Goal: Information Seeking & Learning: Learn about a topic

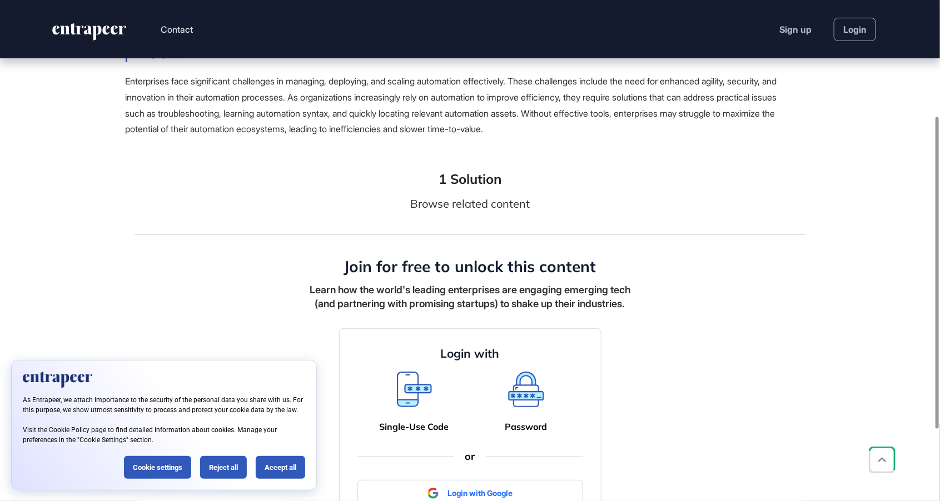
scroll to position [334, 0]
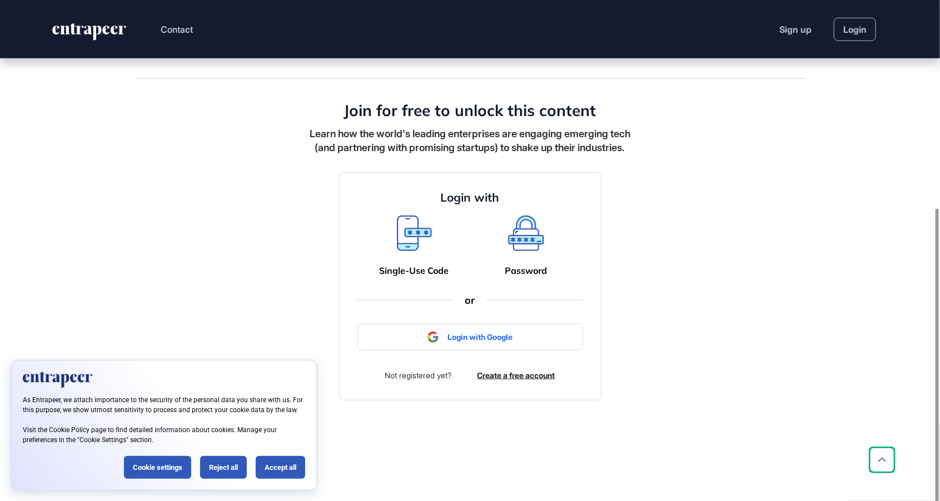
click at [489, 342] on div at bounding box center [470, 329] width 226 height 24
click at [485, 342] on div at bounding box center [470, 329] width 226 height 24
click at [466, 342] on div at bounding box center [470, 329] width 226 height 24
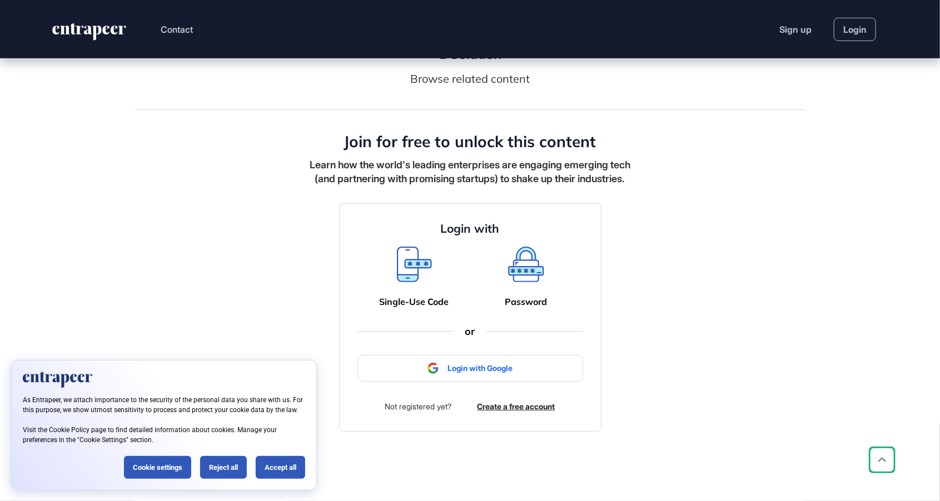
scroll to position [556, 940]
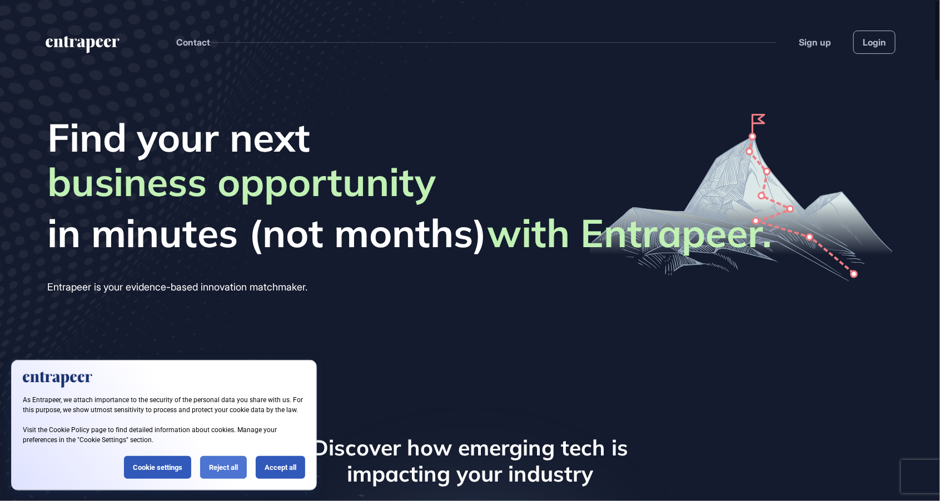
click at [222, 466] on div "Reject all" at bounding box center [223, 467] width 47 height 23
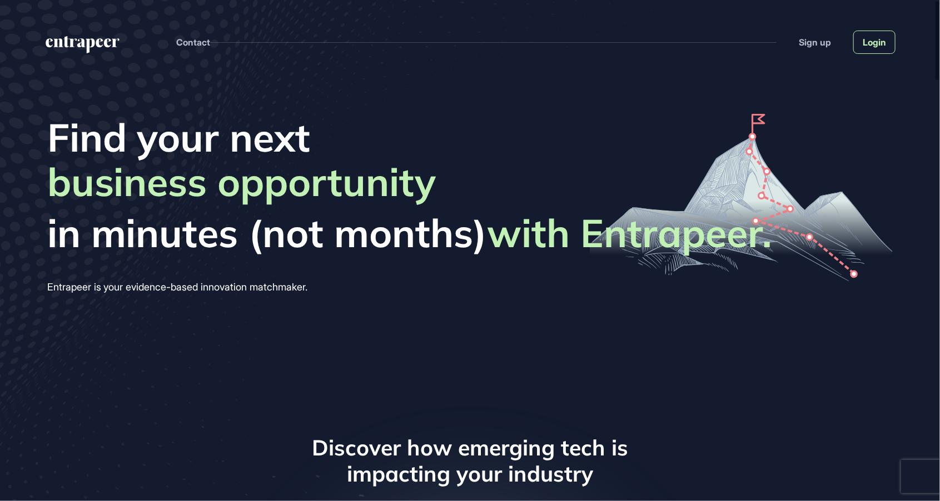
click at [886, 41] on link "Login" at bounding box center [874, 42] width 42 height 23
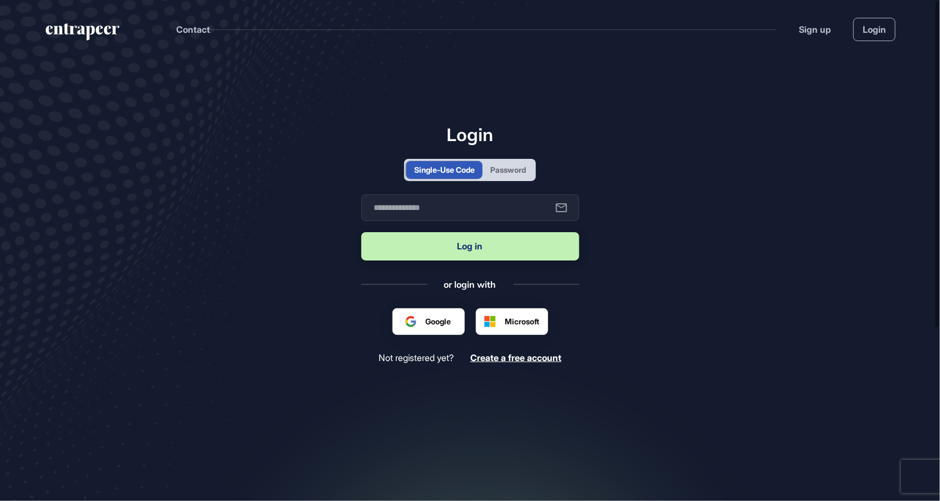
click at [522, 176] on div "Password" at bounding box center [508, 170] width 36 height 12
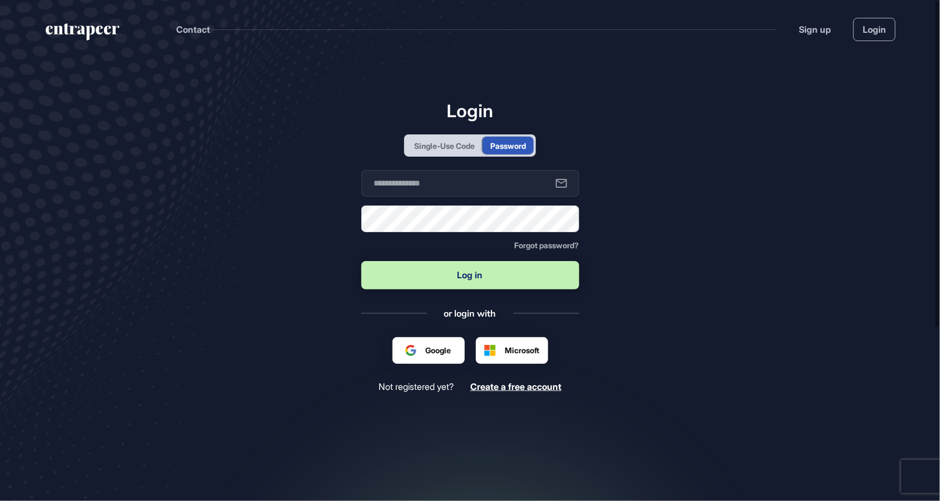
click at [489, 223] on form "Business email Password Forgot password? Log in" at bounding box center [470, 230] width 218 height 121
click at [475, 197] on input "text" at bounding box center [470, 183] width 218 height 27
type input "**********"
click at [528, 290] on button "Log in" at bounding box center [470, 275] width 218 height 28
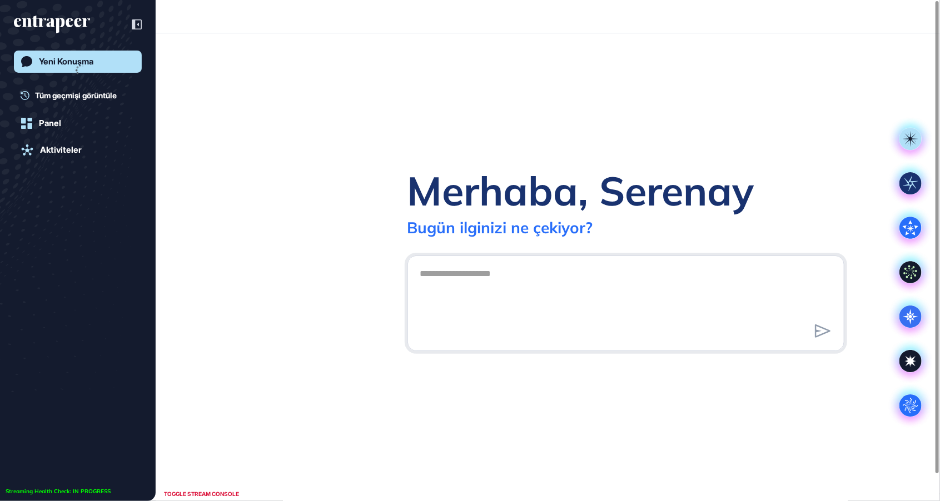
scroll to position [1, 1]
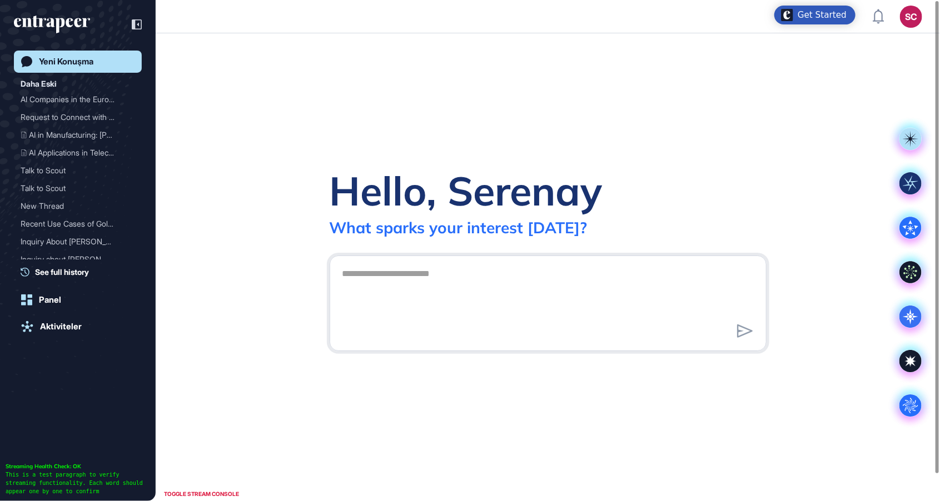
click at [448, 143] on div "Hello, Serenay What sparks your interest today? .cls-2{fill:#fff}" at bounding box center [548, 267] width 784 height 468
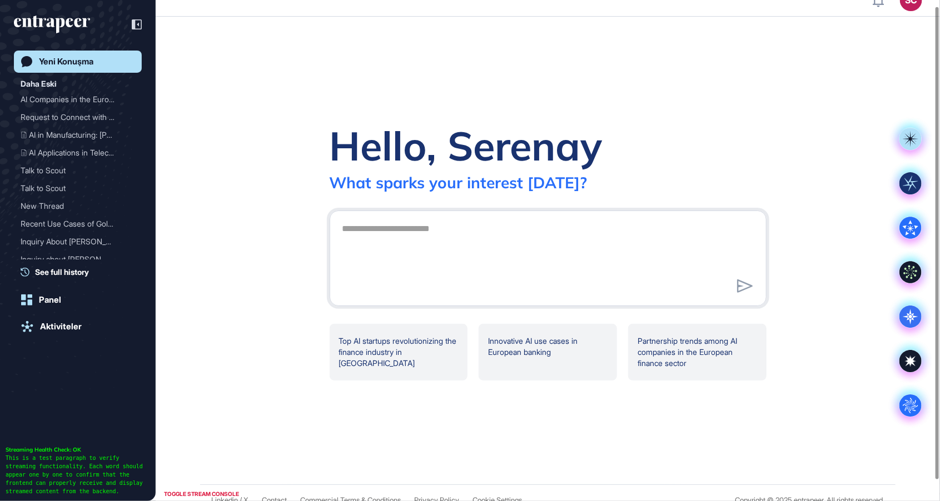
scroll to position [0, 0]
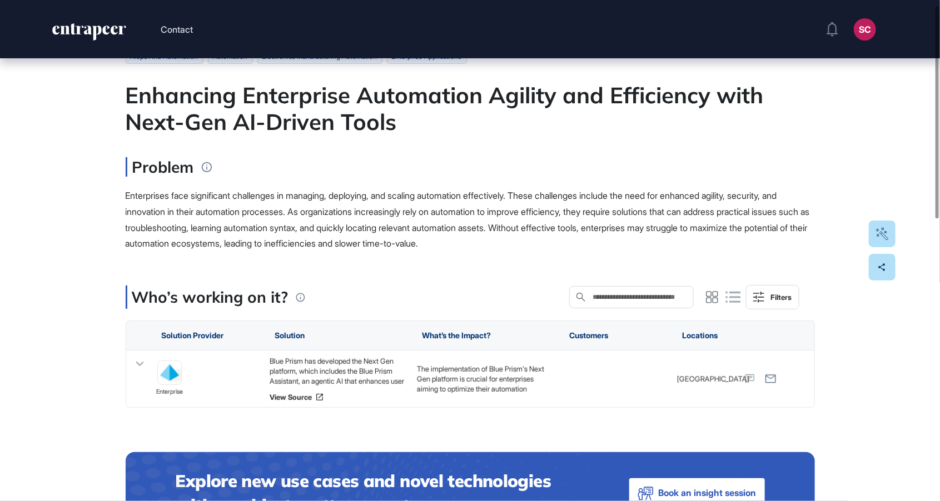
scroll to position [71, 0]
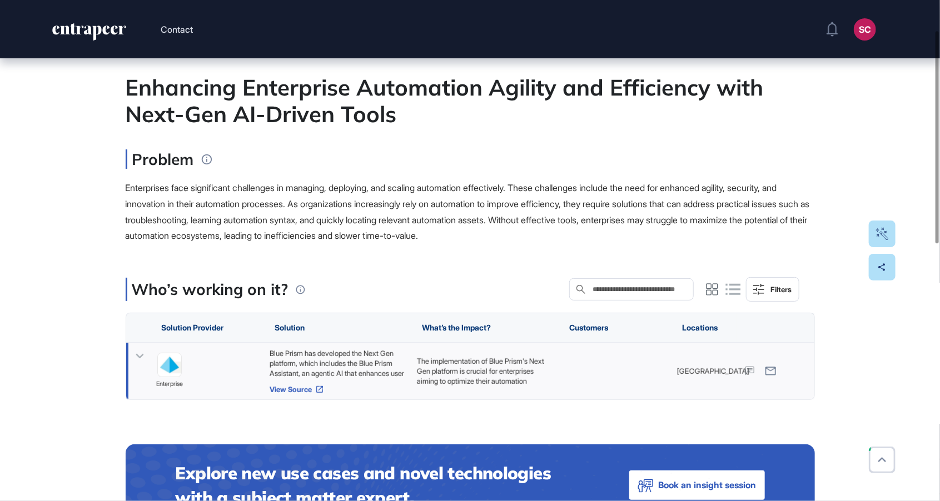
click at [296, 387] on link "View Source" at bounding box center [337, 389] width 136 height 9
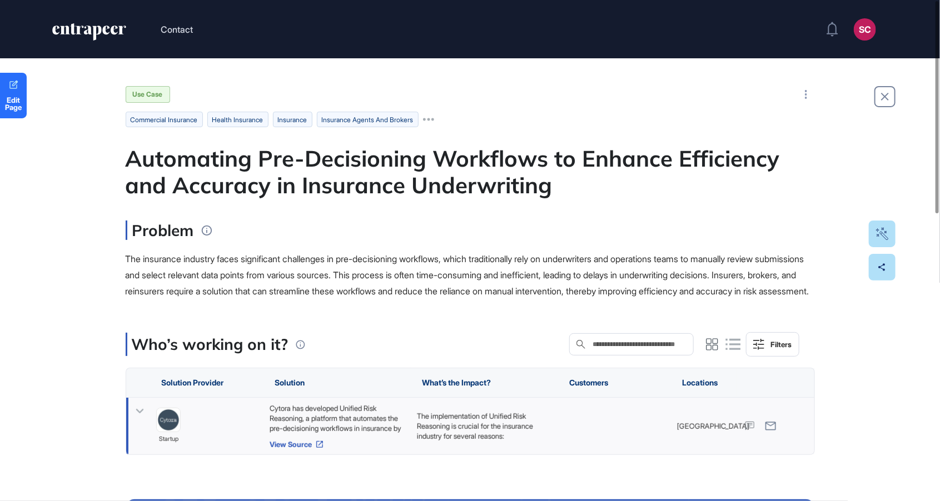
click at [289, 449] on link "View Source" at bounding box center [337, 444] width 136 height 9
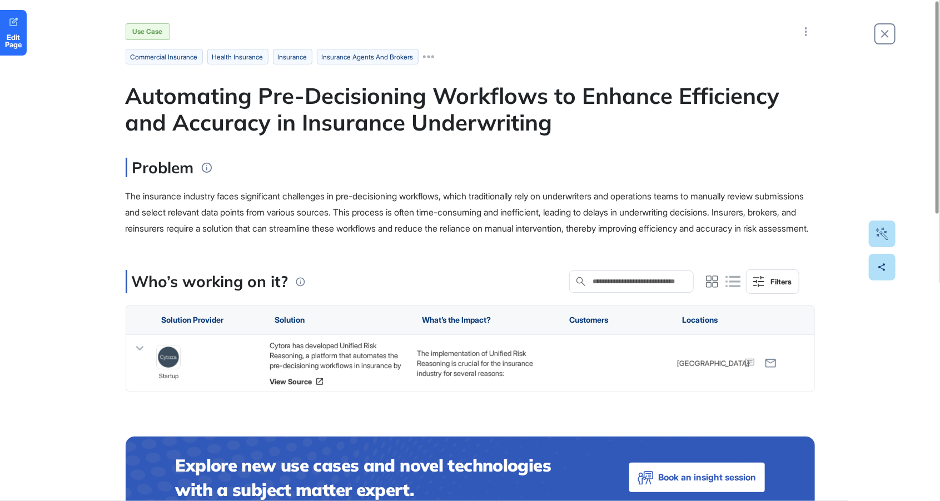
scroll to position [71, 0]
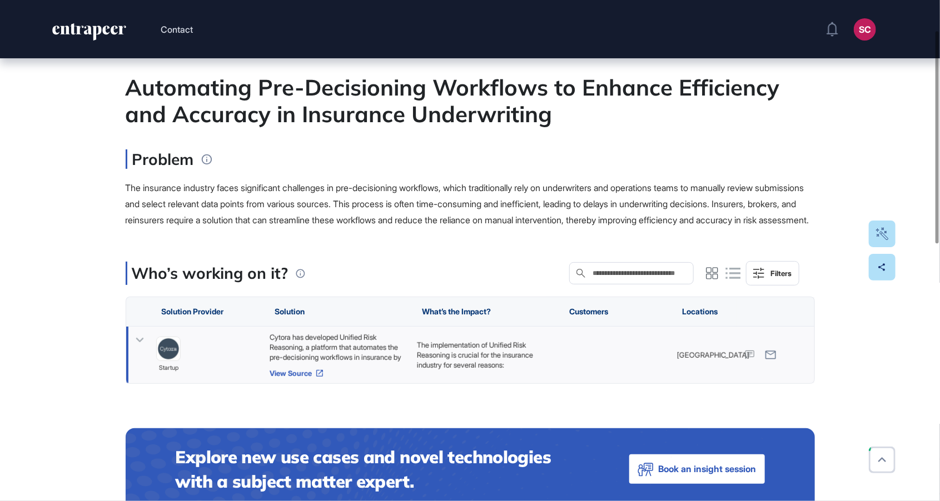
click at [304, 378] on link "View Source" at bounding box center [337, 373] width 136 height 9
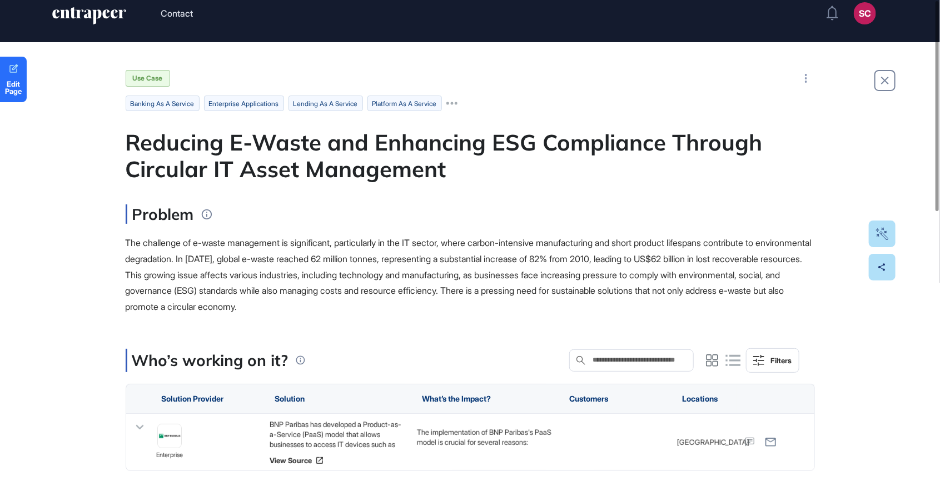
scroll to position [36, 0]
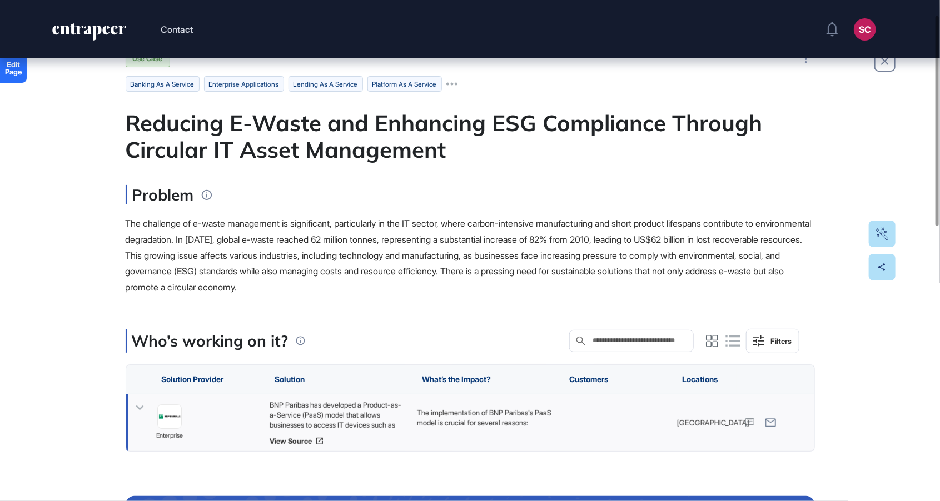
click at [411, 398] on div "BNP Paribas has developed a Product-as-a-Service (PaaS) model that allows busin…" at bounding box center [484, 423] width 147 height 57
click at [325, 412] on div "BNP Paribas has developed a Product-as-a-Service (PaaS) model that allows busin…" at bounding box center [337, 415] width 136 height 30
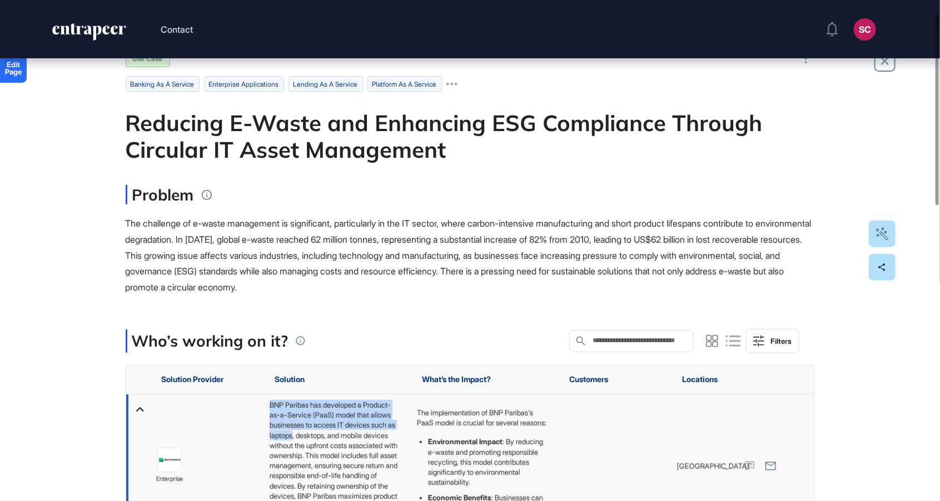
drag, startPoint x: 268, startPoint y: 402, endPoint x: 351, endPoint y: 438, distance: 90.1
click at [411, 438] on div "BNP Paribas has developed a Product-as-a-Service (PaaS) model that allows busin…" at bounding box center [484, 466] width 147 height 143
copy div "BNP Paribas has developed a Product-as-a-Service (PaaS) model that allows busin…"
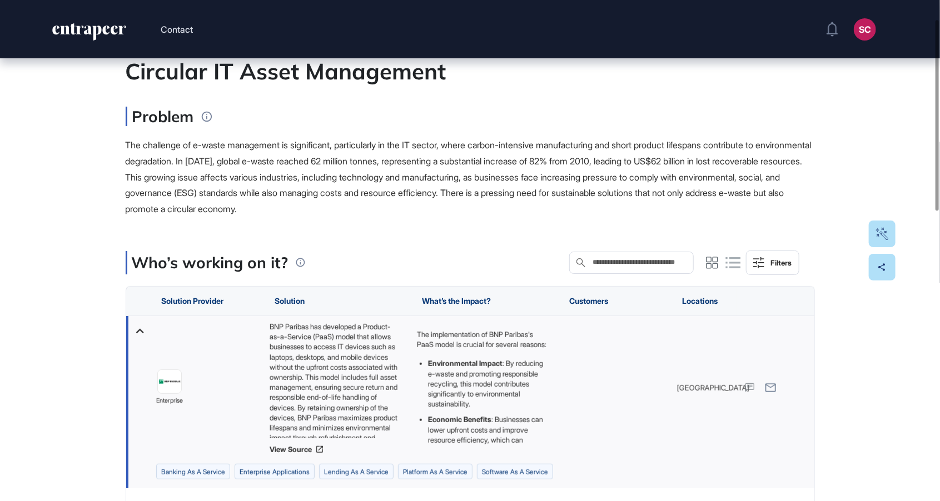
scroll to position [269, 0]
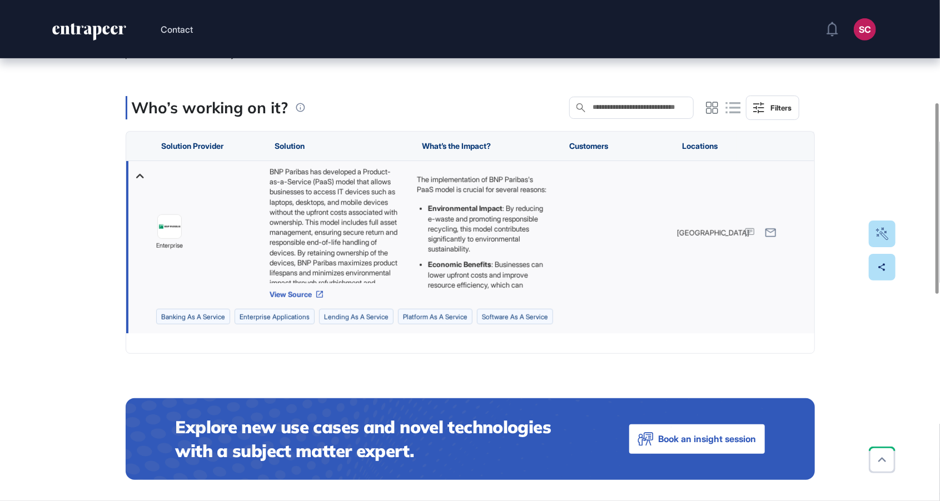
click at [298, 293] on link "View Source" at bounding box center [337, 294] width 136 height 9
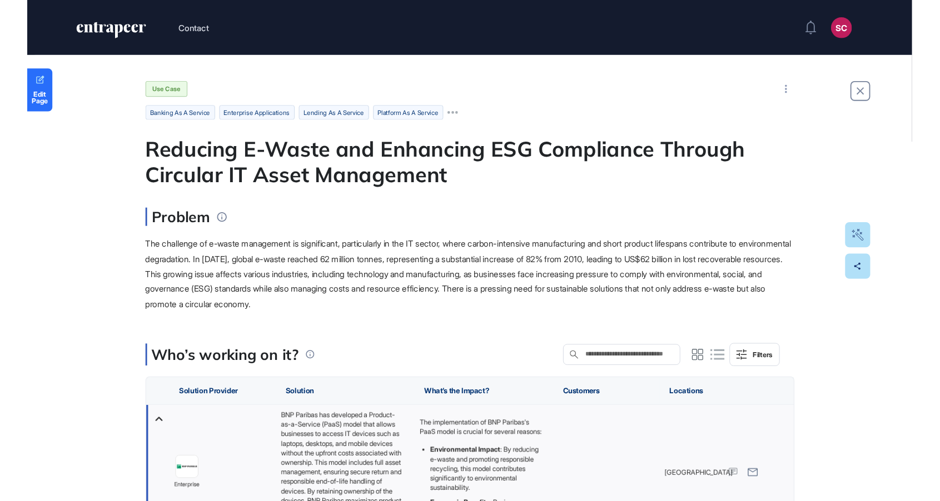
scroll to position [556, 940]
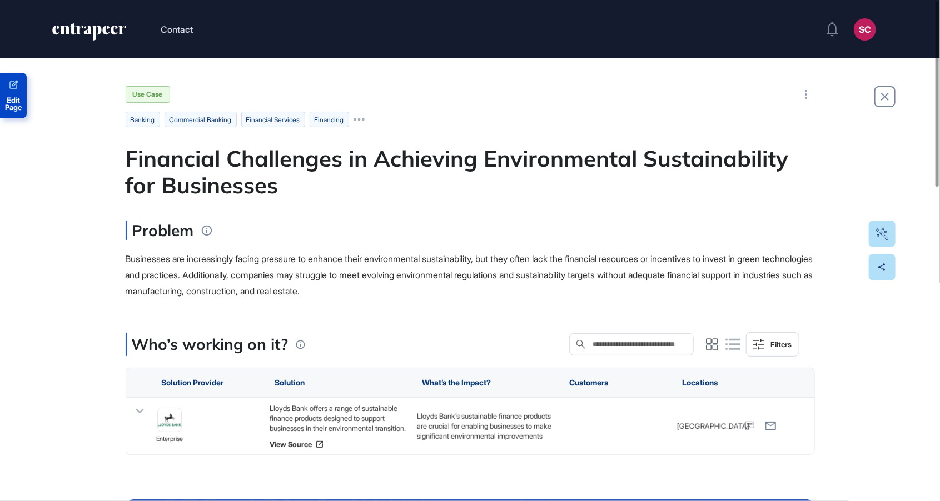
click at [3, 104] on span "Edit Page" at bounding box center [13, 104] width 27 height 14
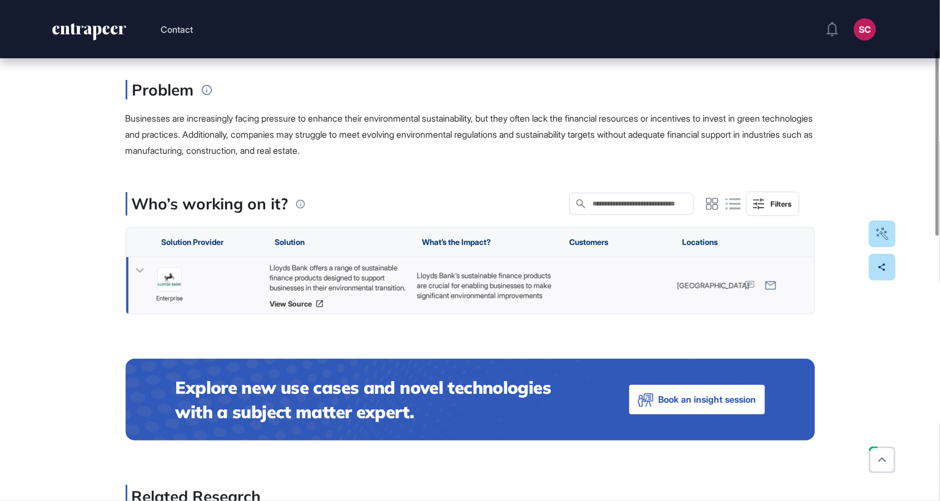
scroll to position [133, 0]
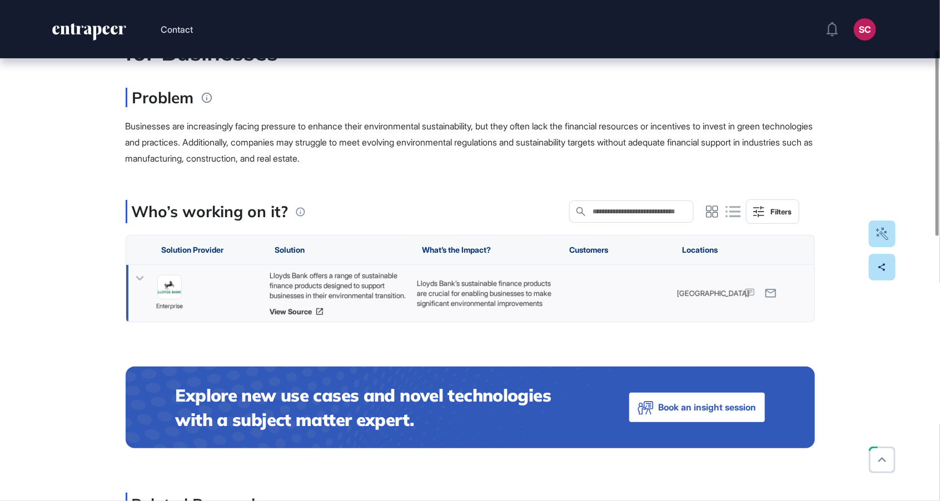
click at [491, 292] on p "Lloyds Bank’s sustainable finance products are crucial for enabling businesses …" at bounding box center [484, 354] width 136 height 152
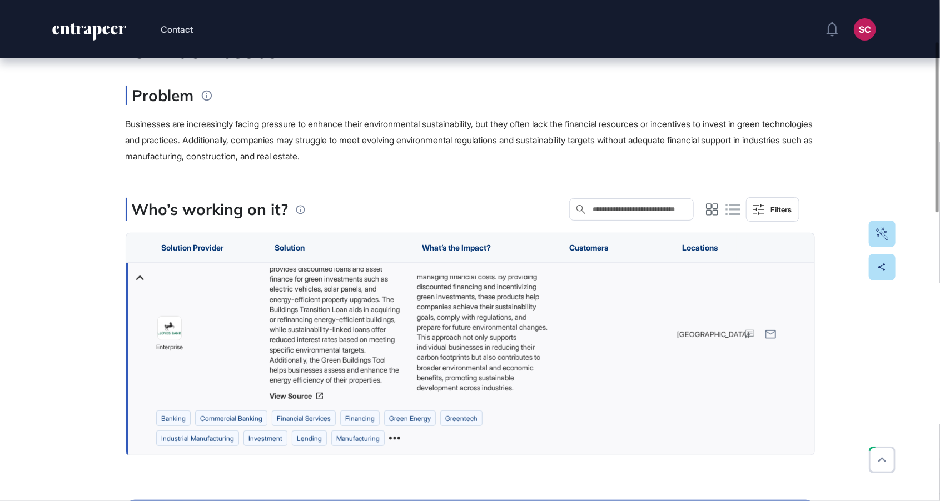
scroll to position [141, 0]
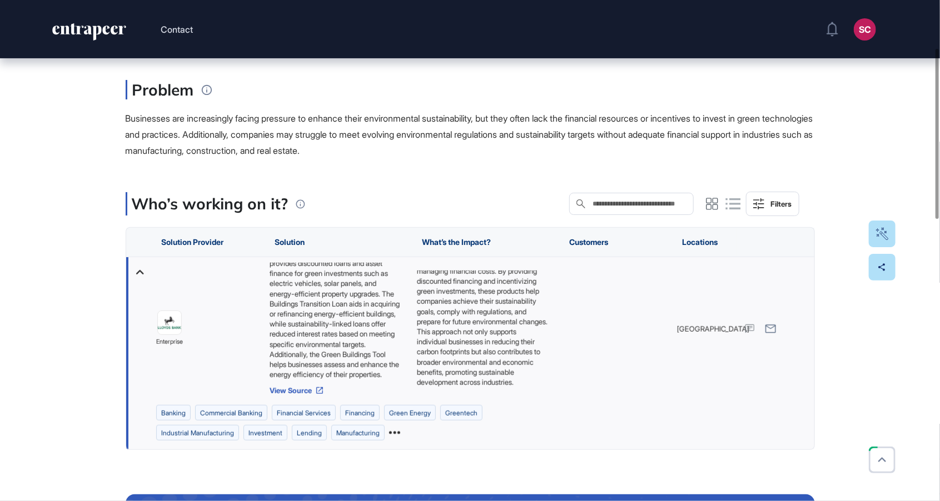
click at [281, 388] on link "View Source" at bounding box center [337, 390] width 136 height 9
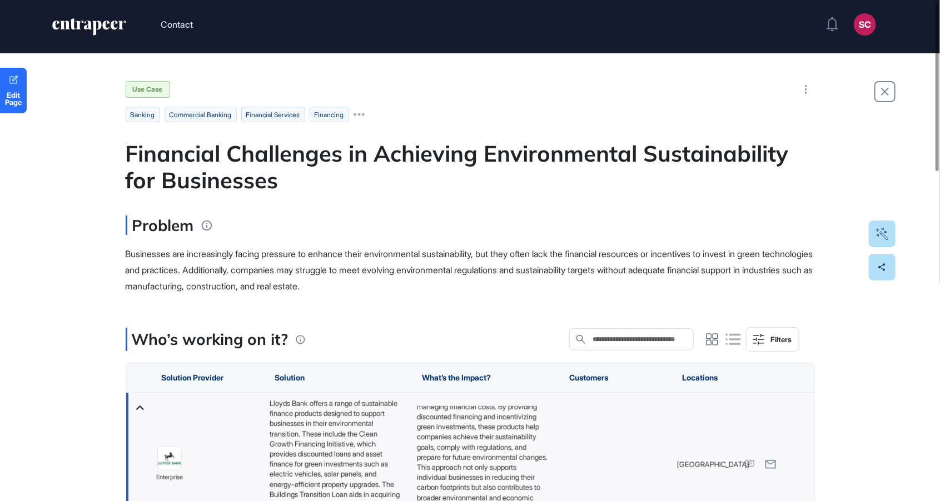
scroll to position [0, 0]
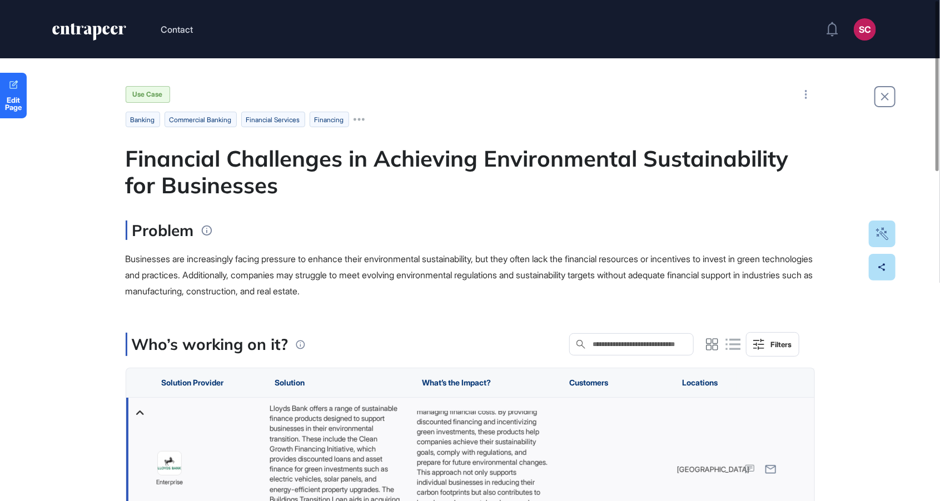
click at [287, 167] on div "Financial Challenges in Achieving Environmental Sustainability for Businesses" at bounding box center [470, 171] width 689 height 53
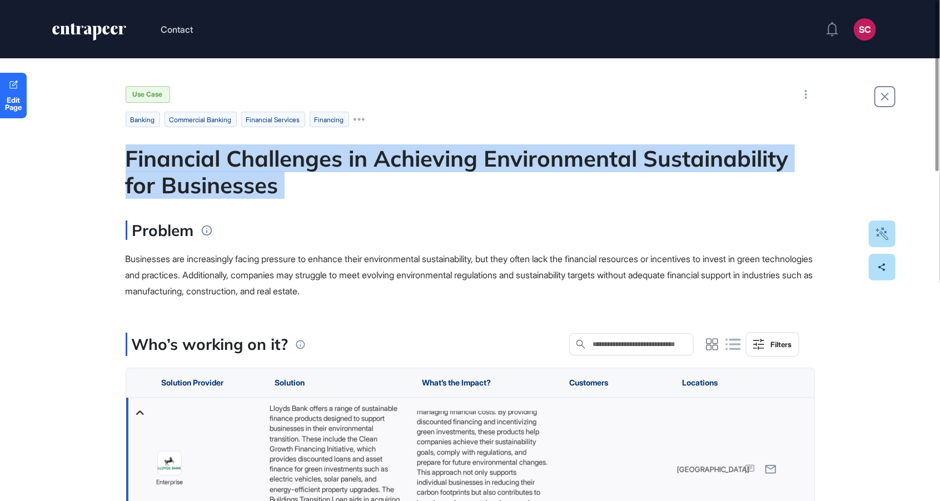
click at [287, 167] on div "Financial Challenges in Achieving Environmental Sustainability for Businesses" at bounding box center [470, 171] width 689 height 53
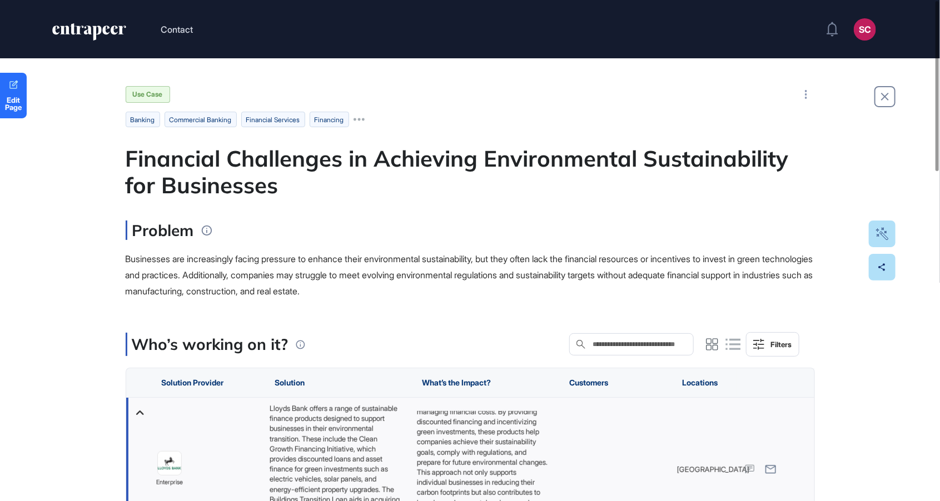
click at [292, 284] on div "Businesses are increasingly facing pressure to enhance their environmental sust…" at bounding box center [470, 275] width 689 height 48
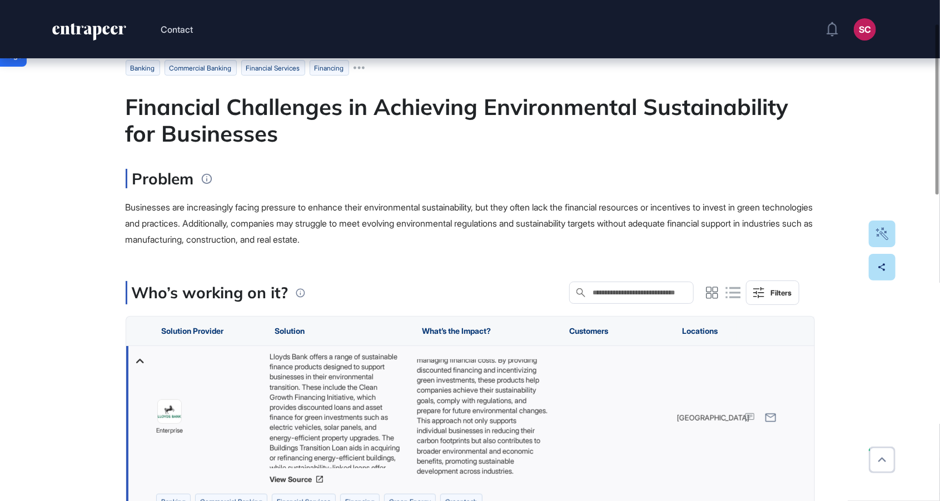
scroll to position [71, 0]
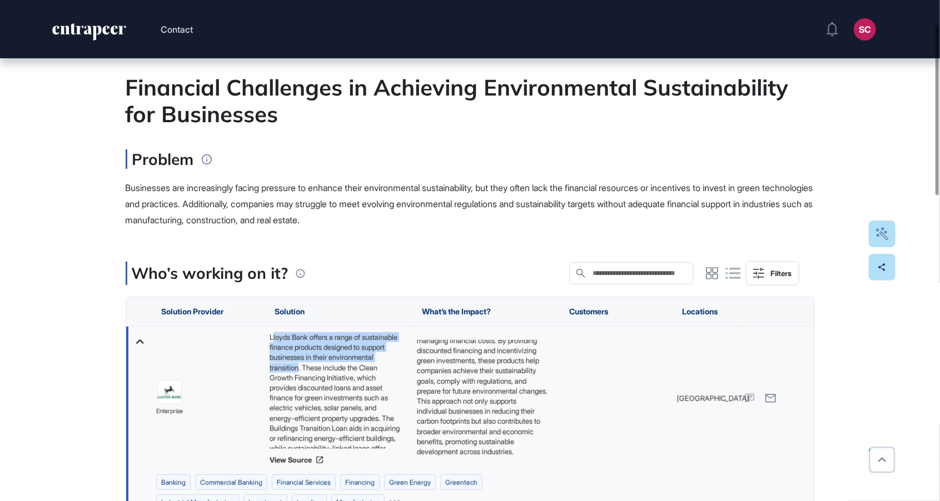
drag, startPoint x: 272, startPoint y: 335, endPoint x: 367, endPoint y: 365, distance: 99.8
click at [367, 365] on div "Lloyds Bank offers a range of sustainable finance products designed to support …" at bounding box center [337, 390] width 136 height 117
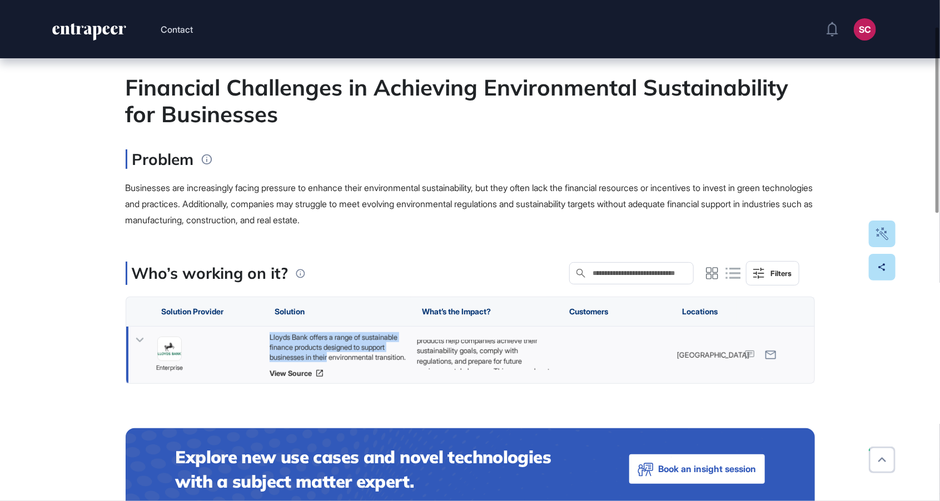
drag, startPoint x: 373, startPoint y: 362, endPoint x: 266, endPoint y: 340, distance: 109.4
click at [411, 340] on div "Lloyds Bank offers a range of sustainable finance products designed to support …" at bounding box center [484, 355] width 147 height 57
copy div "Lloyds Bank offers a range of sustainable finance products designed to support …"
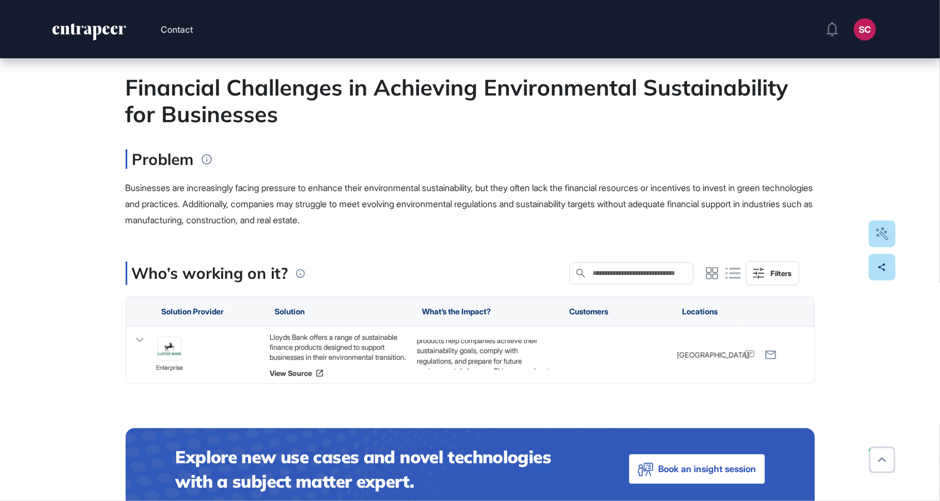
scroll to position [556, 940]
click at [330, 338] on div "Lloyds Bank offers a range of sustainable finance products designed to support …" at bounding box center [337, 347] width 136 height 30
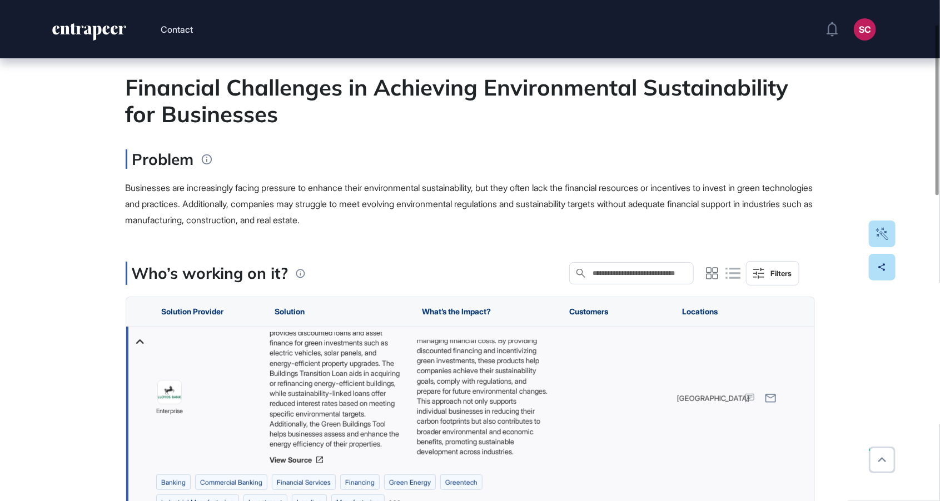
scroll to position [75, 0]
click at [310, 356] on div "Lloyds Bank offers a range of sustainable finance products designed to support …" at bounding box center [337, 390] width 136 height 117
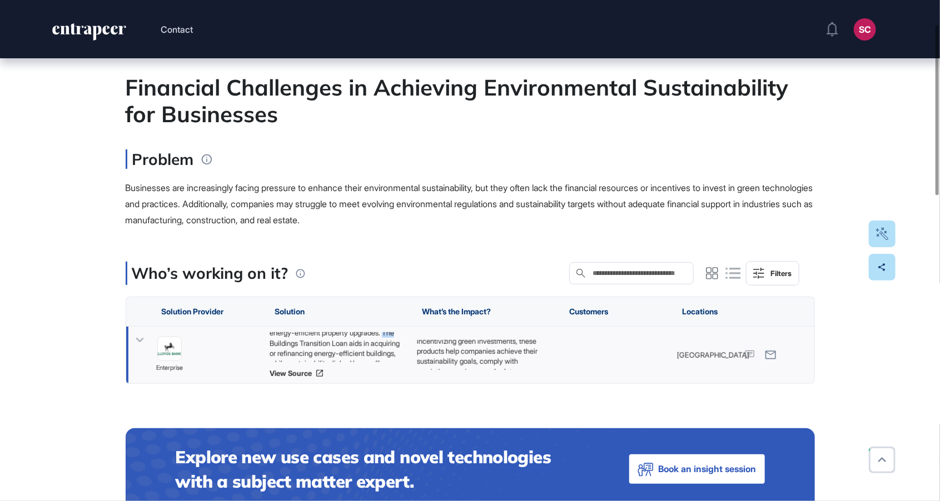
click at [310, 356] on div "Lloyds Bank offers a range of sustainable finance products designed to support …" at bounding box center [337, 347] width 136 height 30
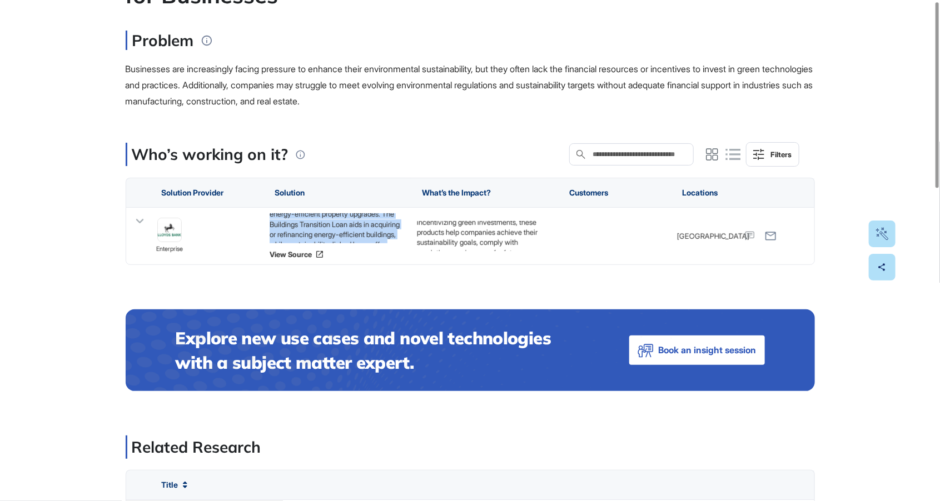
scroll to position [231, 0]
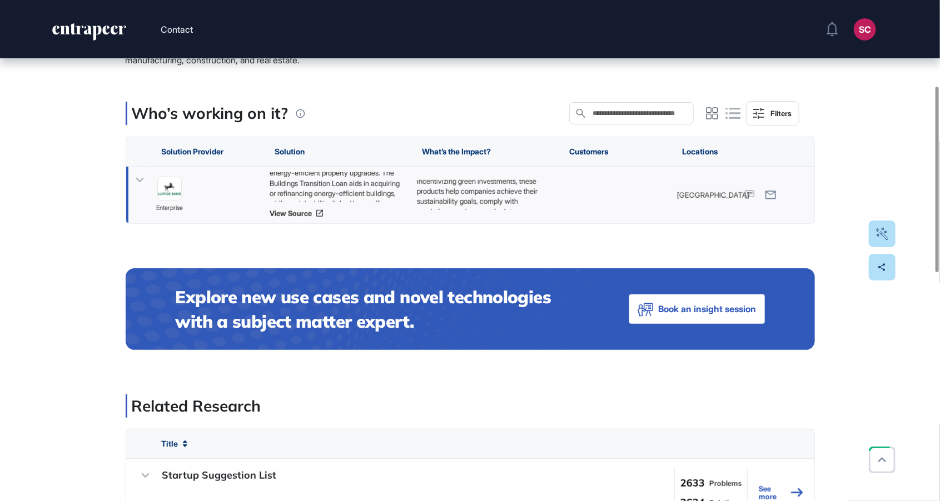
click at [558, 171] on div "Lloyds Bank’s sustainable finance products are crucial for enabling businesses …" at bounding box center [614, 195] width 113 height 57
click at [558, 210] on div "Lloyds Bank’s sustainable finance products are crucial for enabling businesses …" at bounding box center [614, 195] width 113 height 57
click at [144, 185] on icon at bounding box center [140, 180] width 16 height 16
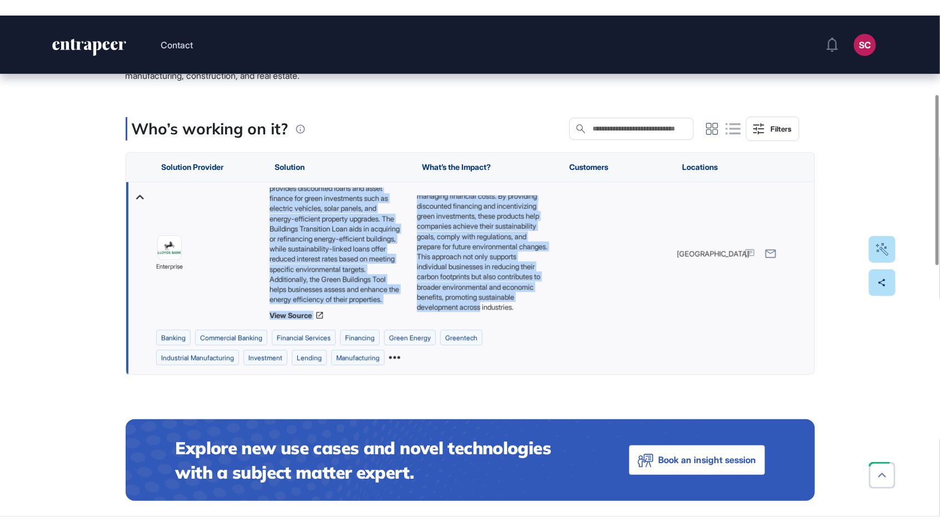
scroll to position [65, 0]
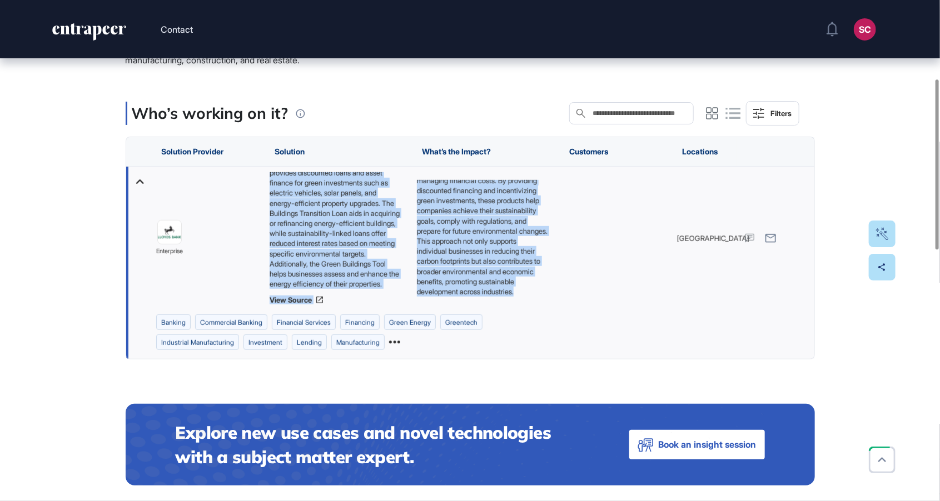
drag, startPoint x: 270, startPoint y: 172, endPoint x: 513, endPoint y: 295, distance: 272.9
click at [513, 295] on div "enterprise Lloyds Bank offers a range of sustainable finance products designed …" at bounding box center [470, 263] width 688 height 192
copy div "Lloyds Bank offers a range of sustainable finance products designed to support …"
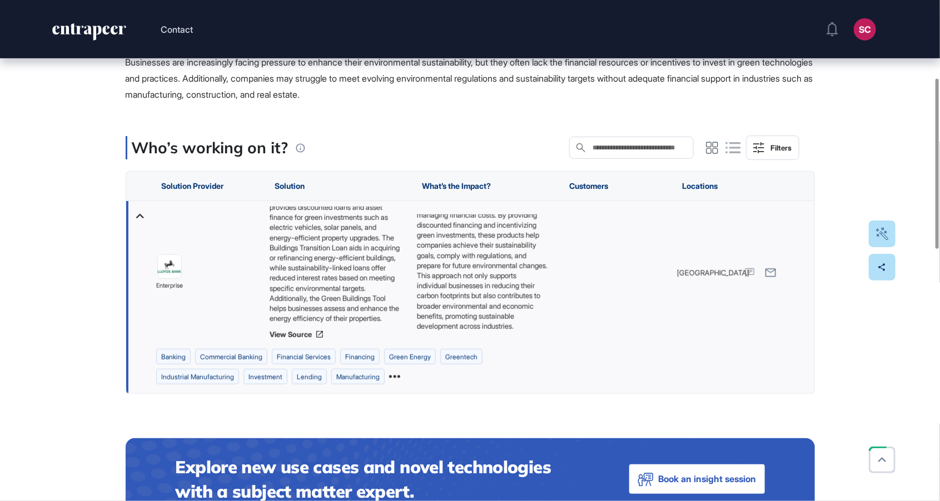
scroll to position [0, 0]
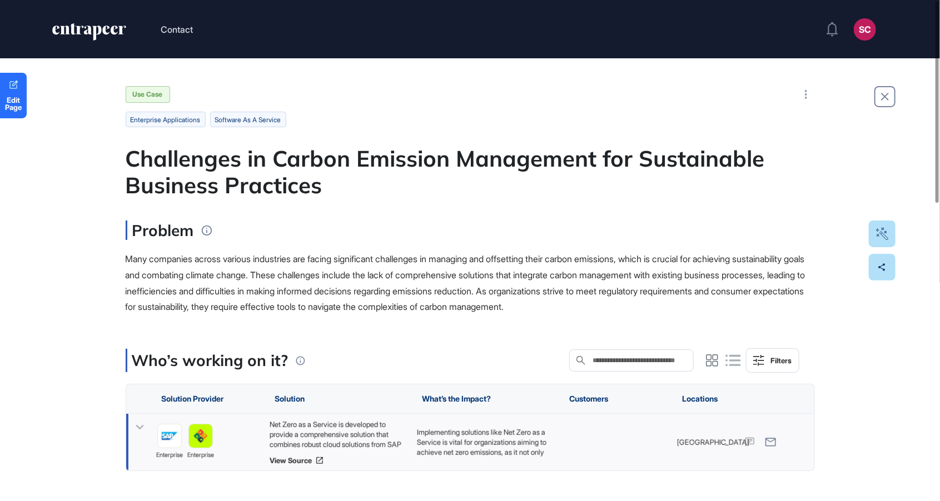
click at [145, 426] on icon at bounding box center [140, 428] width 16 height 16
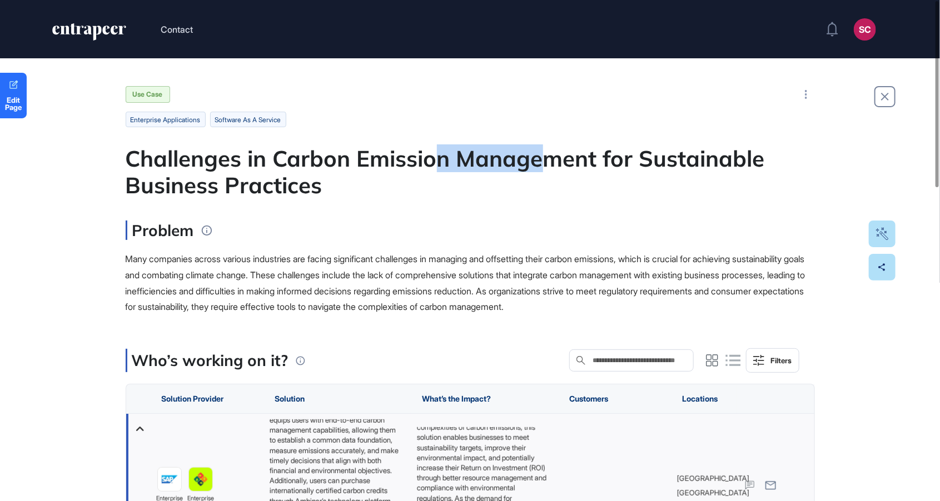
drag, startPoint x: 473, startPoint y: 169, endPoint x: 546, endPoint y: 168, distance: 73.4
click at [546, 168] on div "Challenges in Carbon Emission Management for Sustainable Business Practices" at bounding box center [470, 171] width 689 height 53
click at [228, 192] on div "Challenges in Carbon Emission Management for Sustainable Business Practices" at bounding box center [470, 171] width 689 height 53
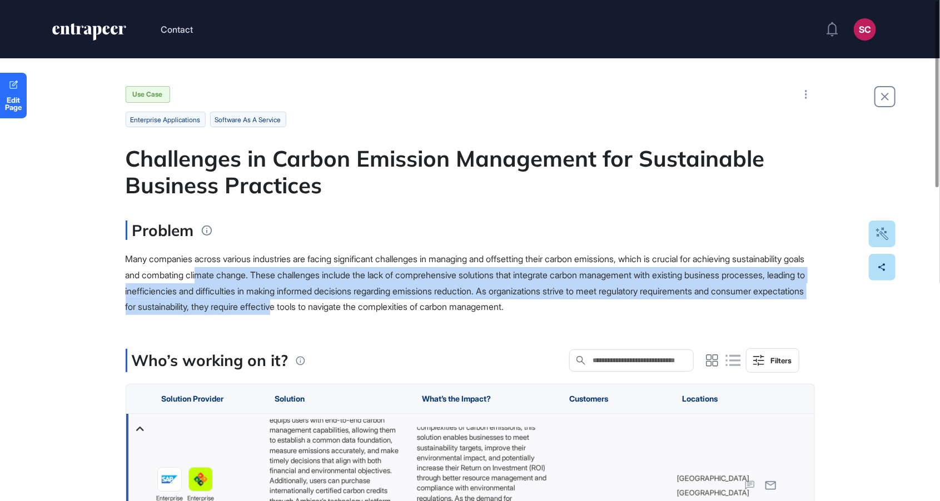
drag, startPoint x: 283, startPoint y: 280, endPoint x: 470, endPoint y: 310, distance: 189.0
click at [464, 311] on div "Many companies across various industries are facing significant challenges in m…" at bounding box center [470, 283] width 689 height 64
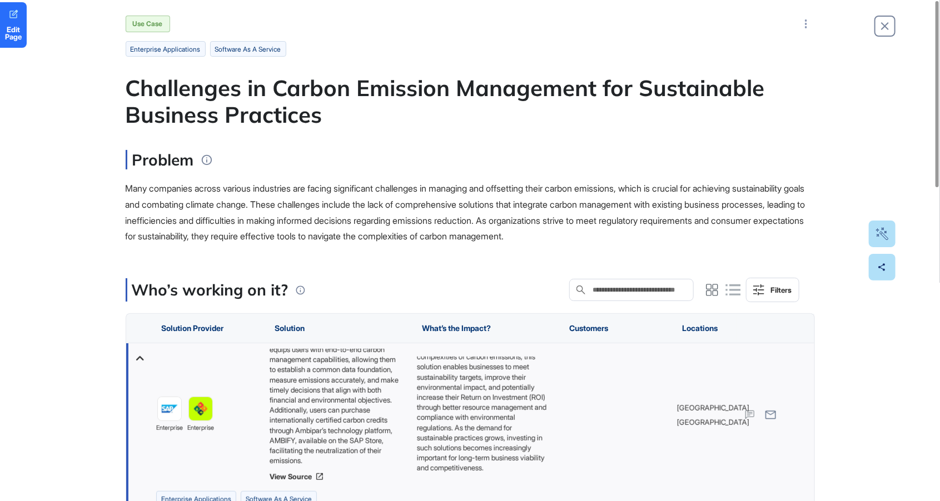
scroll to position [168, 0]
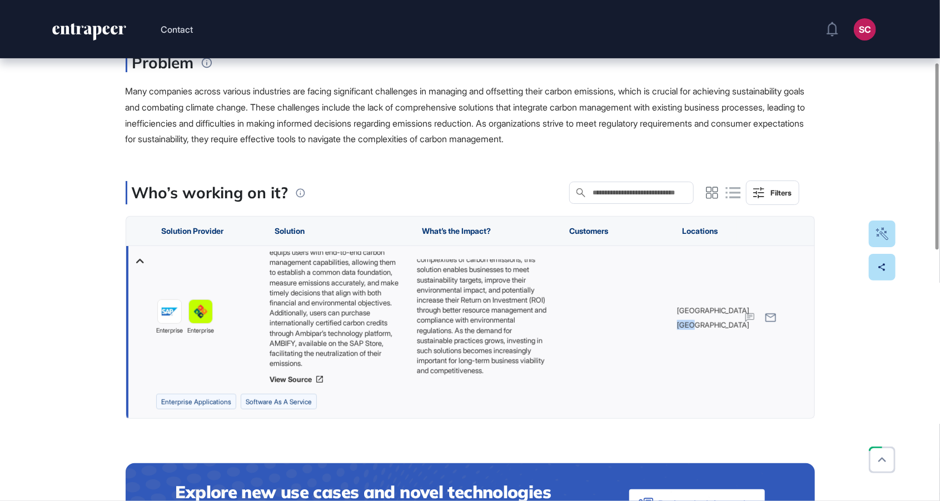
drag, startPoint x: 678, startPoint y: 317, endPoint x: 693, endPoint y: 336, distance: 24.1
click at [736, 336] on div "Germany Brazil" at bounding box center [775, 317] width 78 height 143
click at [484, 295] on p "Implementing solutions like Net Zero as a Service is vital for organizations ai…" at bounding box center [481, 285] width 131 height 182
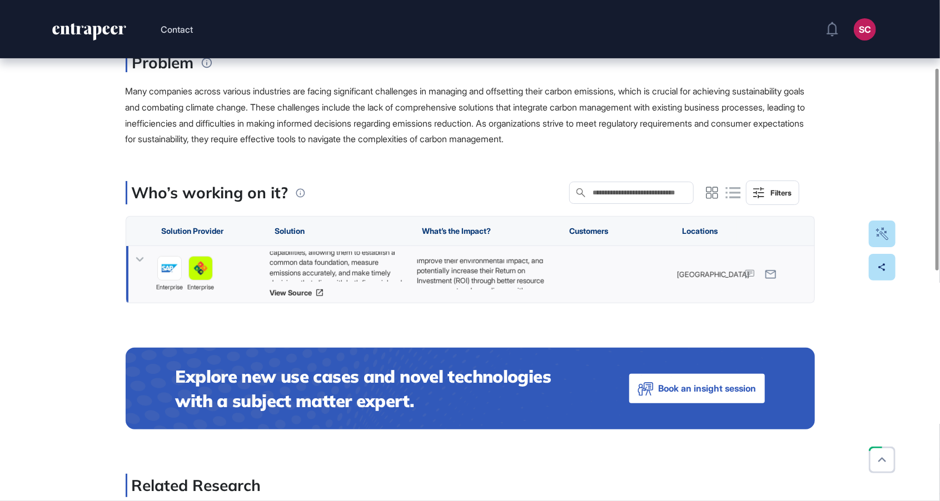
click at [457, 283] on p "Implementing solutions like Net Zero as a Service is vital for organizations ai…" at bounding box center [484, 261] width 136 height 172
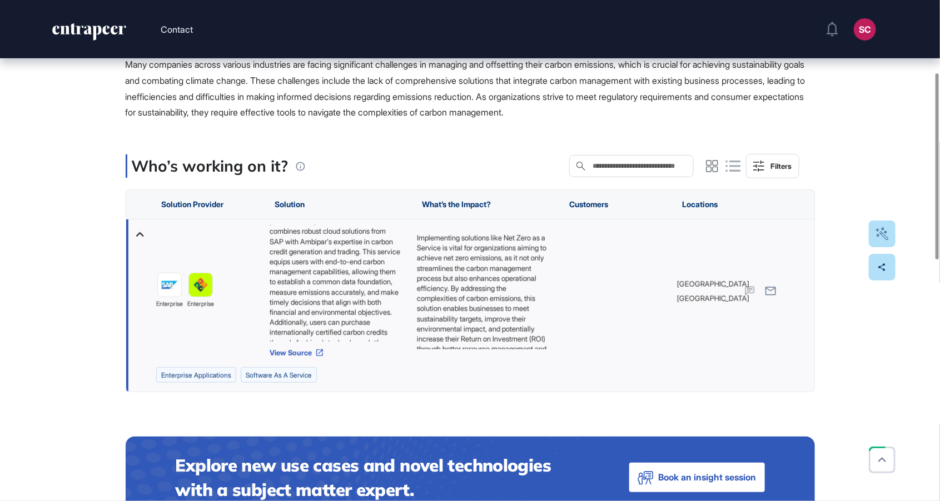
scroll to position [0, 0]
click at [303, 351] on link "View Source" at bounding box center [337, 352] width 136 height 9
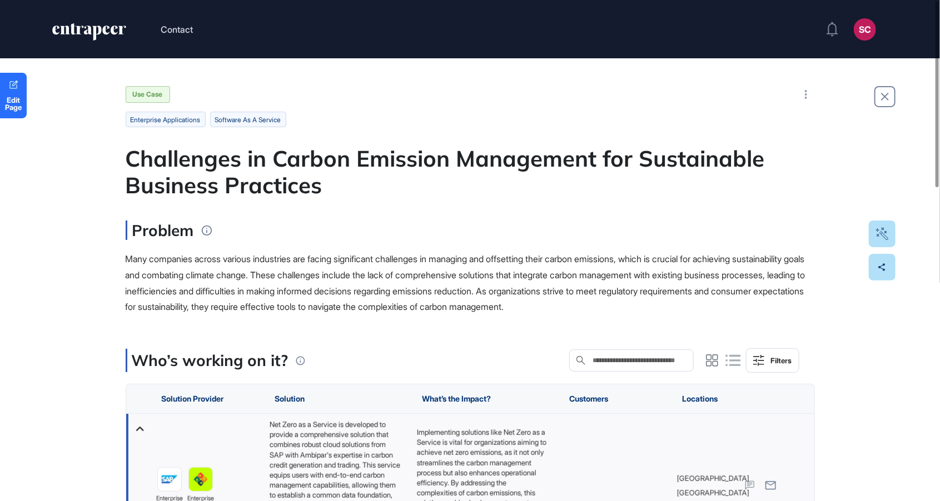
click at [496, 278] on span "Many companies across various industries are facing significant challenges in m…" at bounding box center [466, 282] width 680 height 59
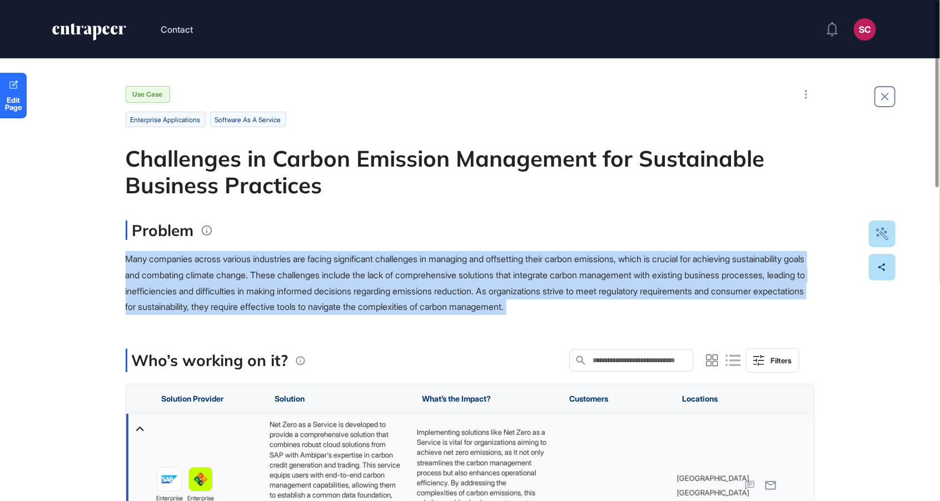
click at [496, 278] on span "Many companies across various industries are facing significant challenges in m…" at bounding box center [466, 282] width 680 height 59
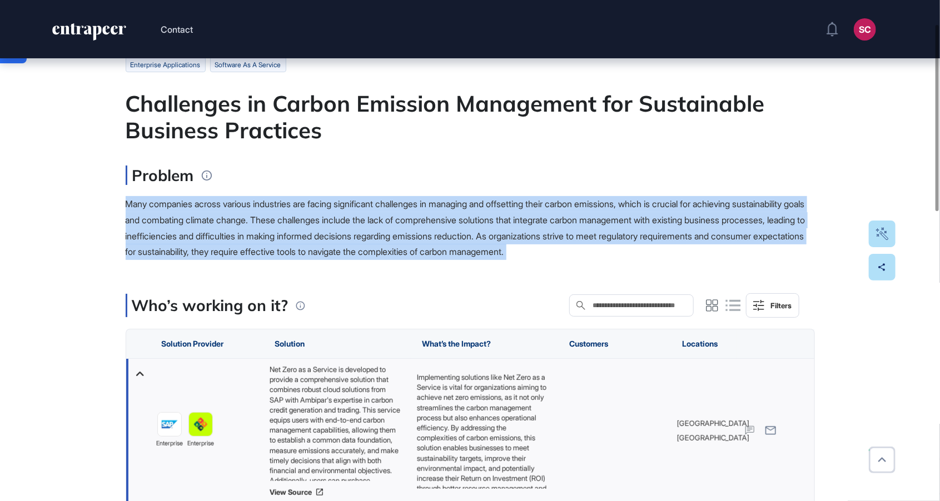
scroll to position [71, 0]
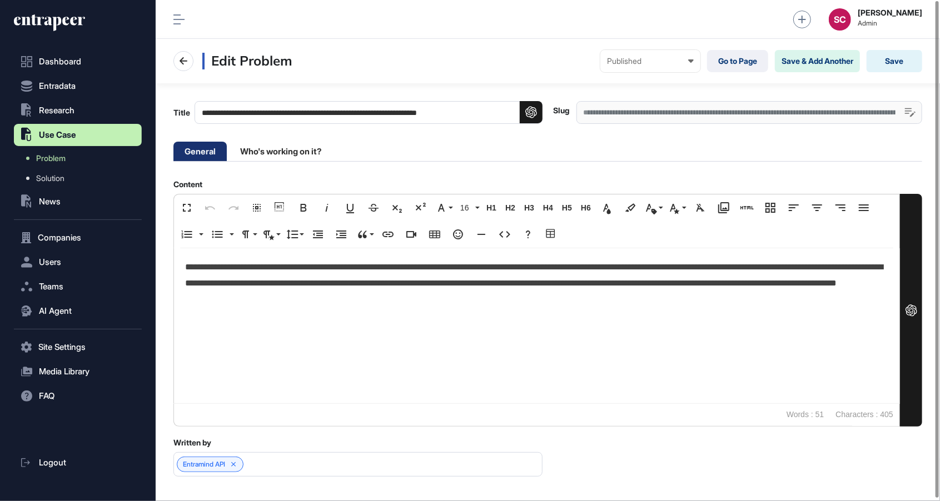
click at [480, 1] on div "**********" at bounding box center [548, 280] width 784 height 560
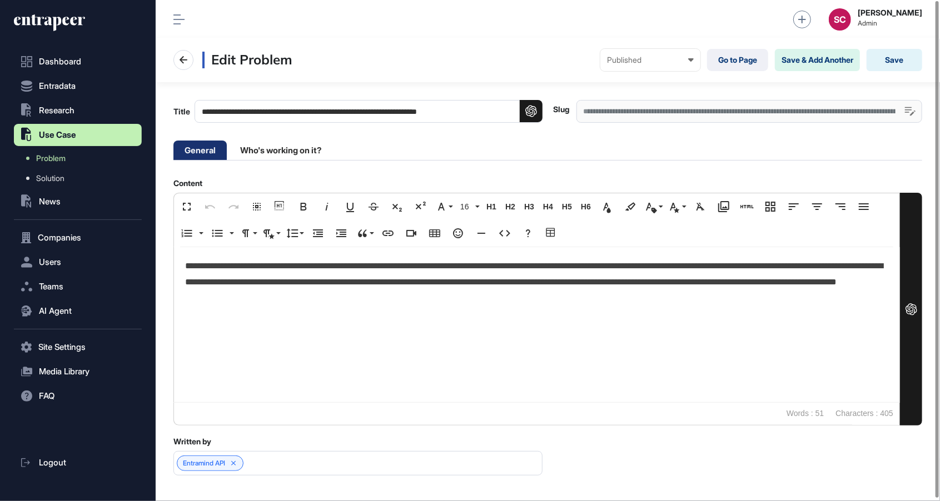
scroll to position [2, 0]
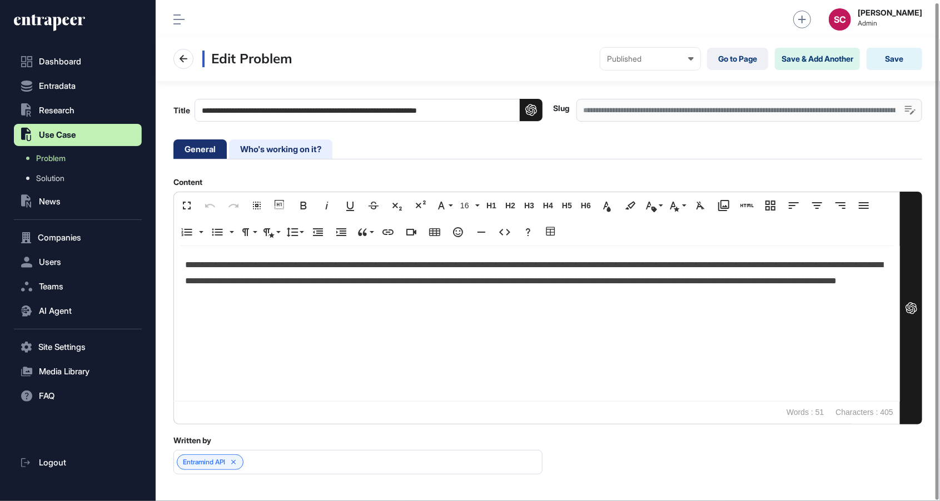
click at [312, 151] on li "Who's working on it?" at bounding box center [280, 148] width 103 height 19
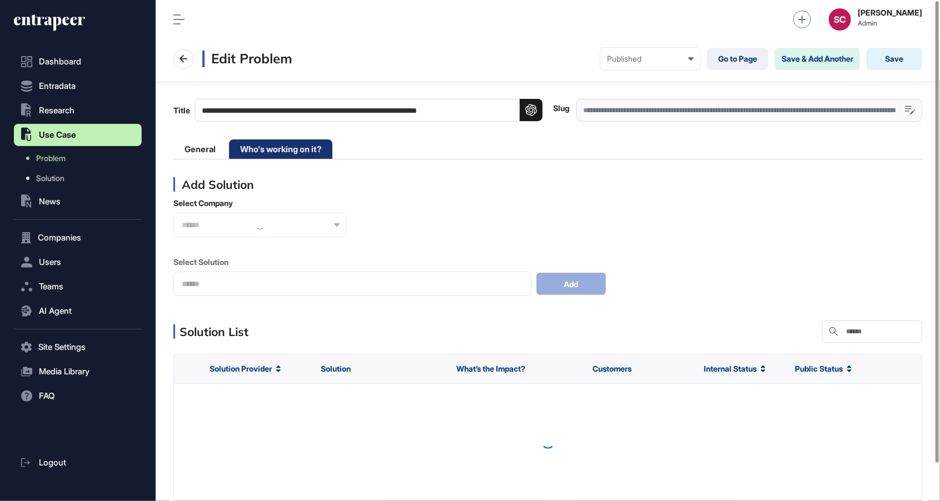
scroll to position [0, 0]
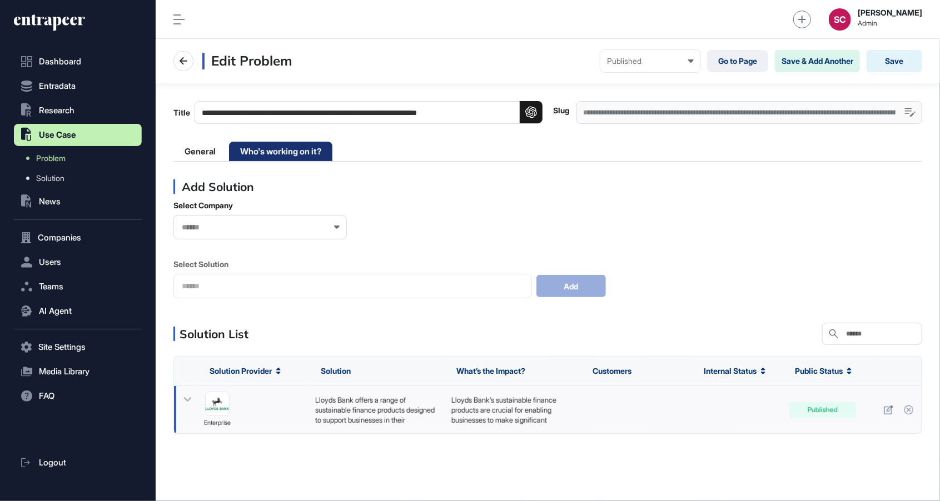
click at [415, 410] on div "Lloyds Bank offers a range of sustainable finance products designed to support …" at bounding box center [377, 410] width 125 height 30
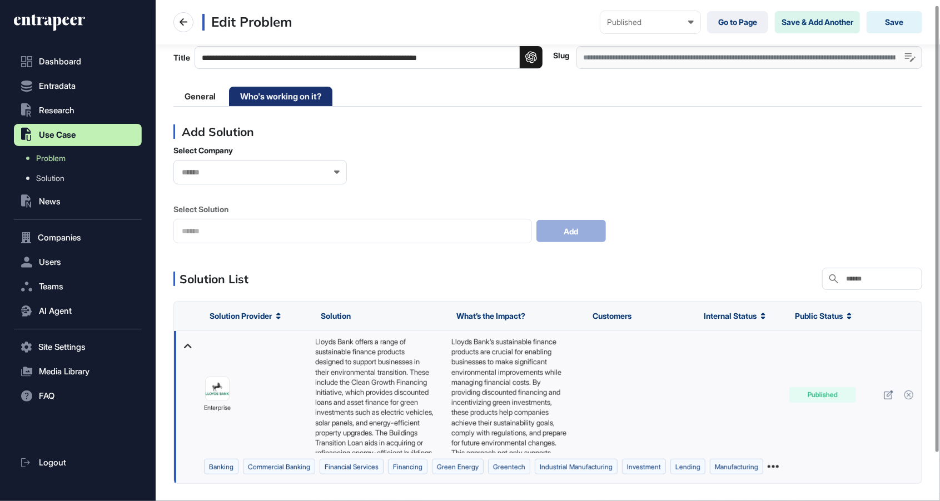
scroll to position [66, 0]
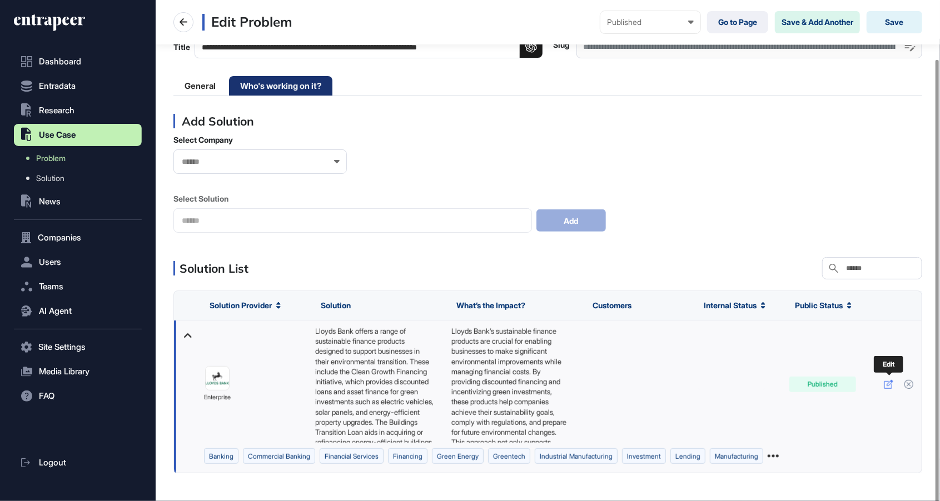
click at [883, 386] on link at bounding box center [888, 385] width 16 height 16
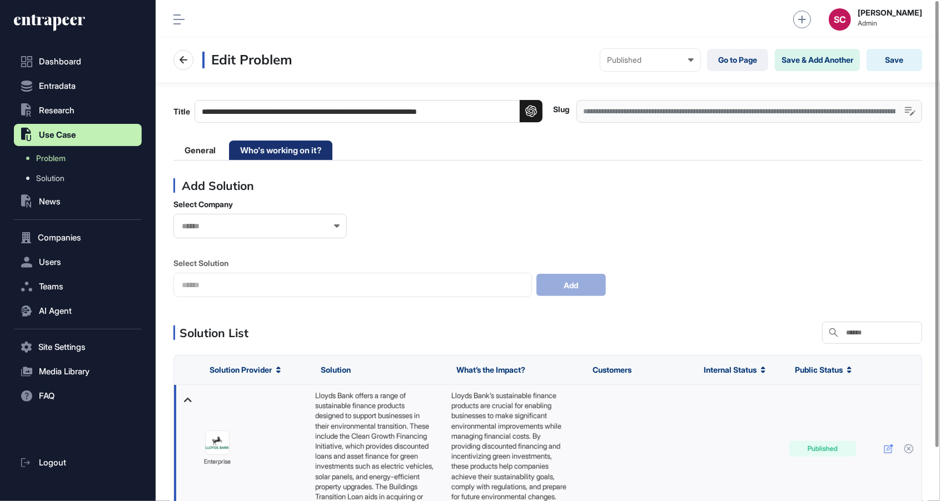
scroll to position [0, 0]
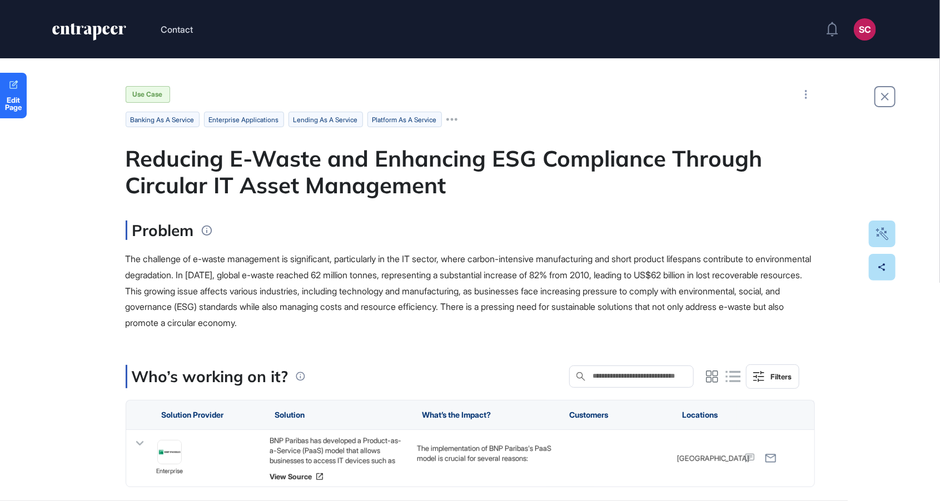
scroll to position [556, 940]
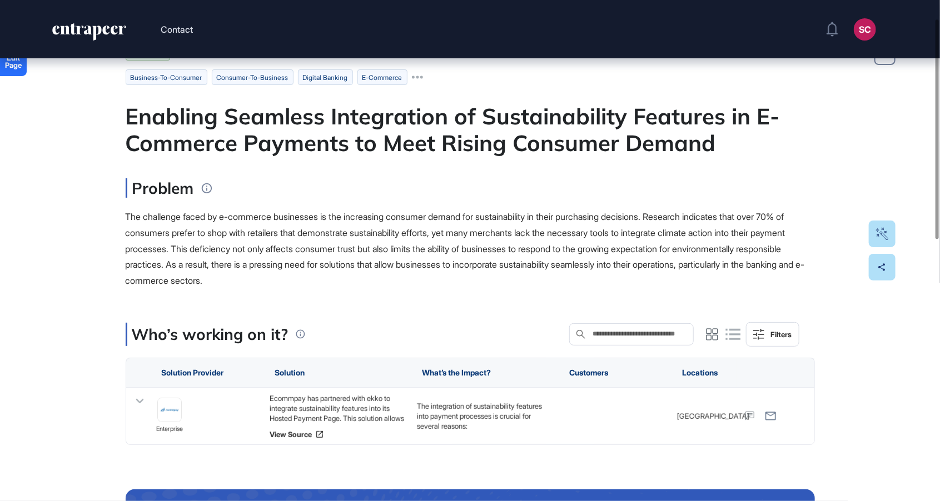
scroll to position [71, 0]
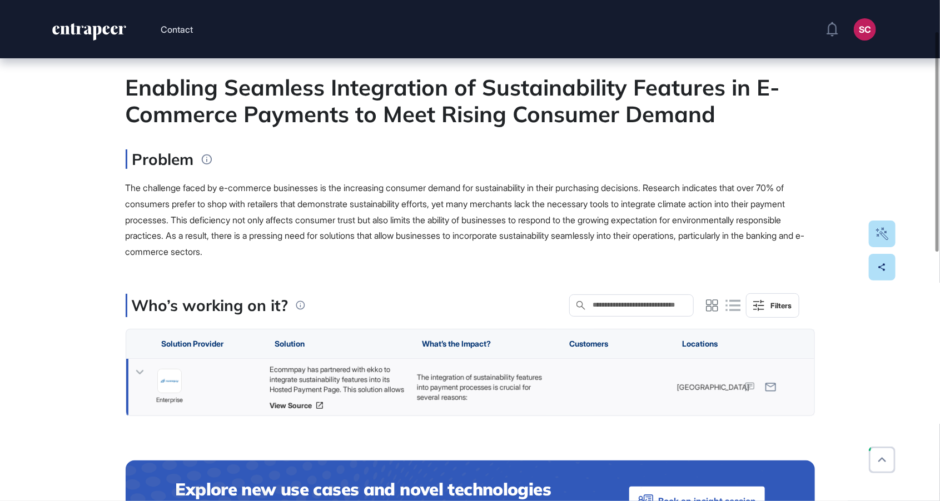
click at [309, 381] on div "Ecommpay has partnered with ekko to integrate sustainability features into its …" at bounding box center [337, 380] width 136 height 30
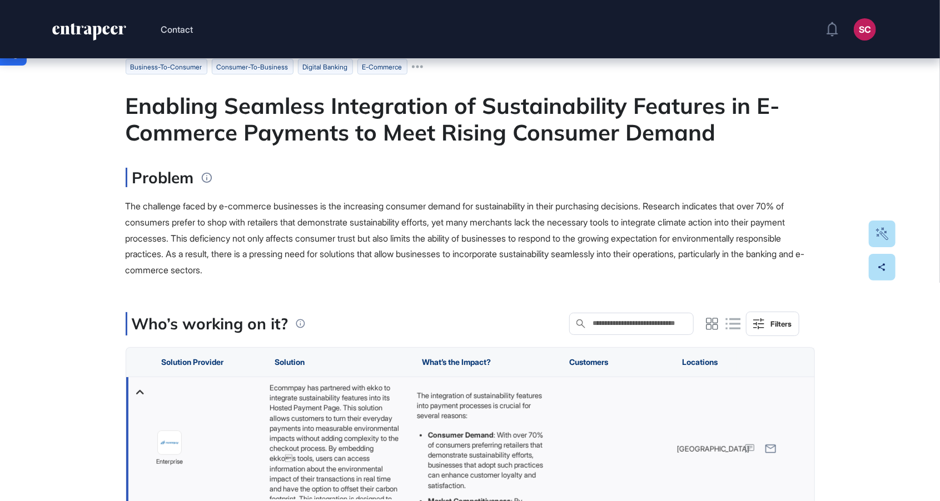
scroll to position [556, 940]
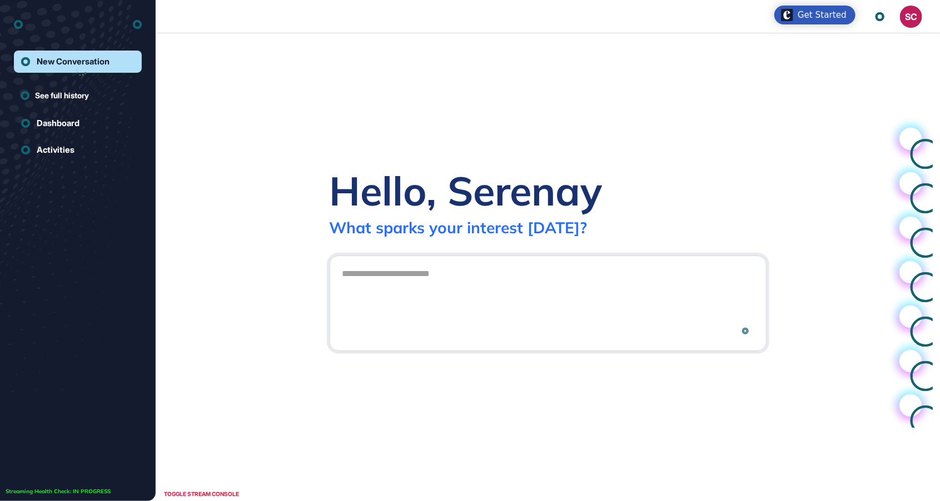
scroll to position [1, 1]
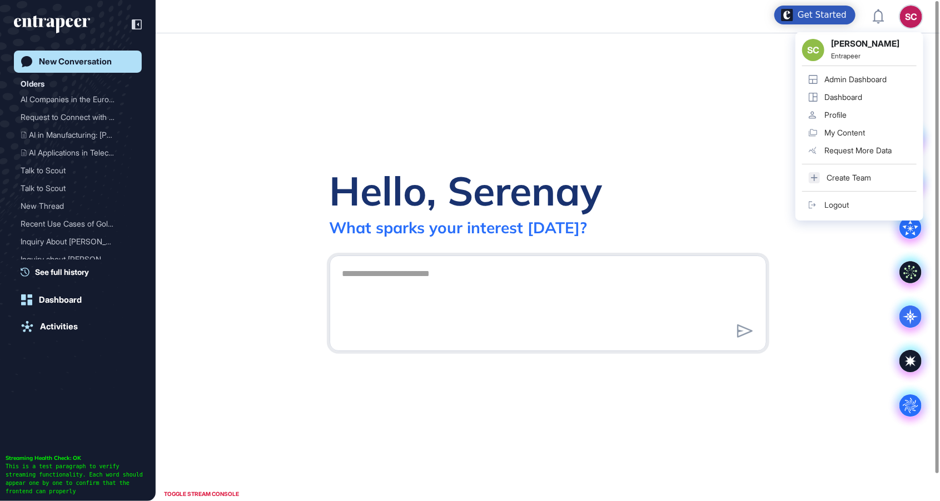
click at [880, 96] on link "Dashboard" at bounding box center [859, 97] width 114 height 18
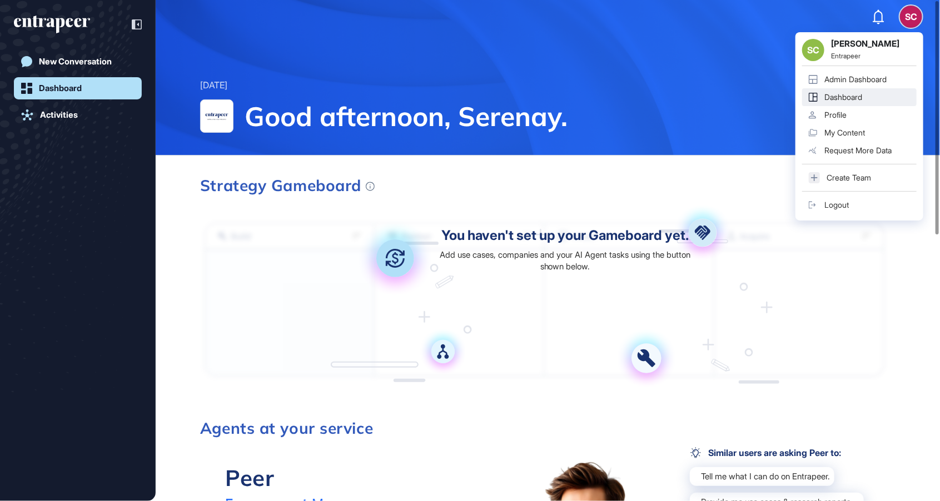
click at [893, 87] on link "Admin Dashboard" at bounding box center [859, 80] width 114 height 18
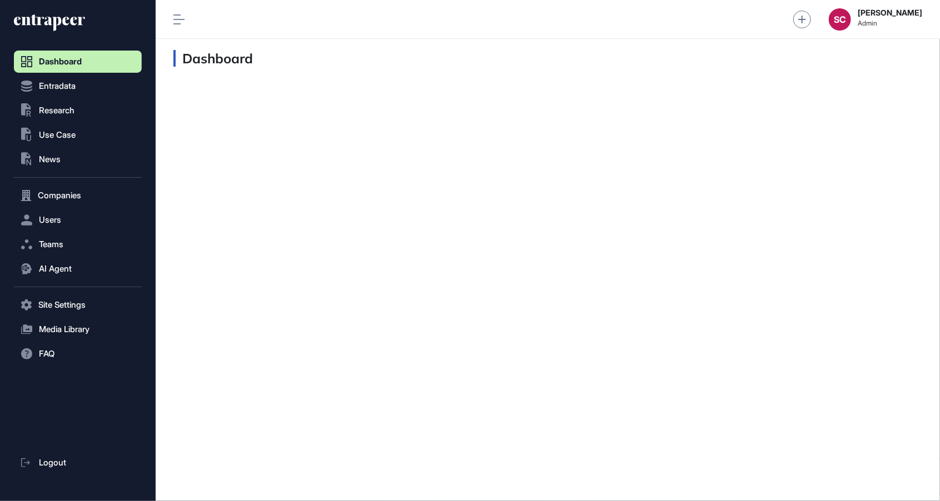
scroll to position [1, 1]
click at [69, 192] on span "Companies" at bounding box center [59, 195] width 43 height 9
click at [71, 245] on button "Users" at bounding box center [78, 242] width 128 height 22
click at [68, 288] on span "AI Agent" at bounding box center [55, 291] width 33 height 9
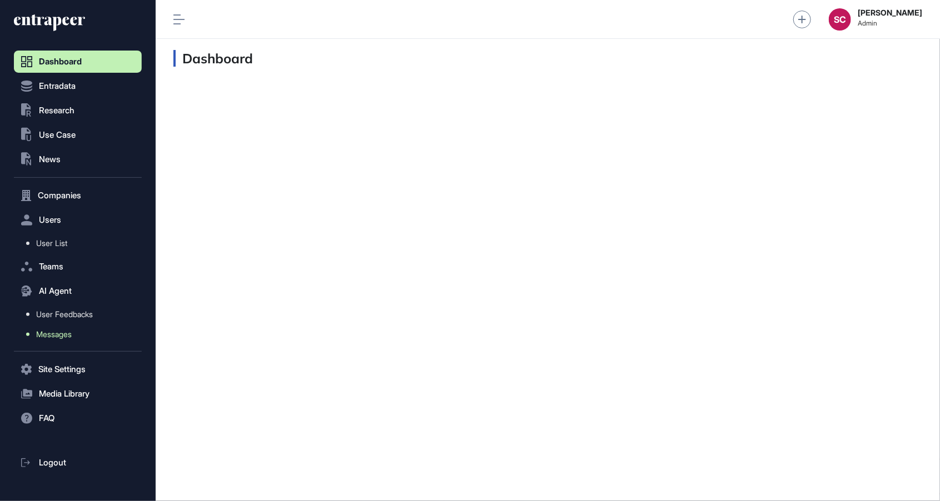
click at [66, 333] on span "Messages" at bounding box center [54, 334] width 36 height 9
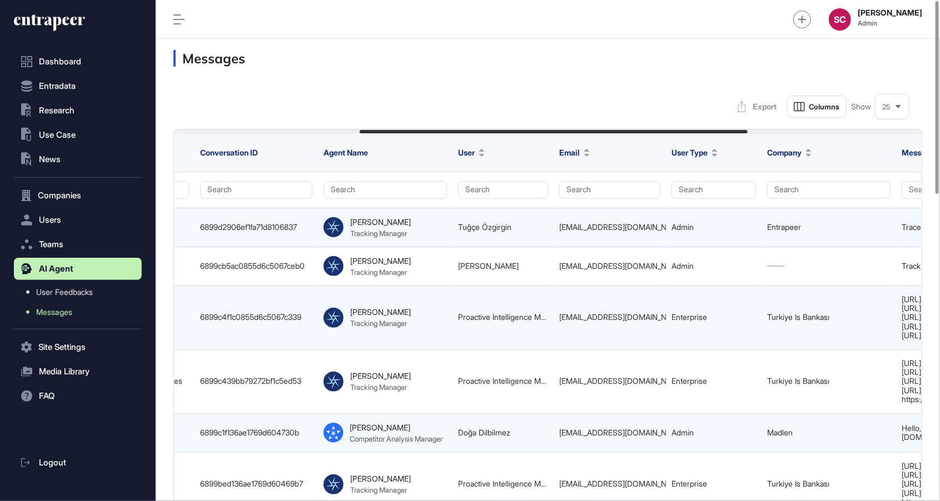
scroll to position [0, 360]
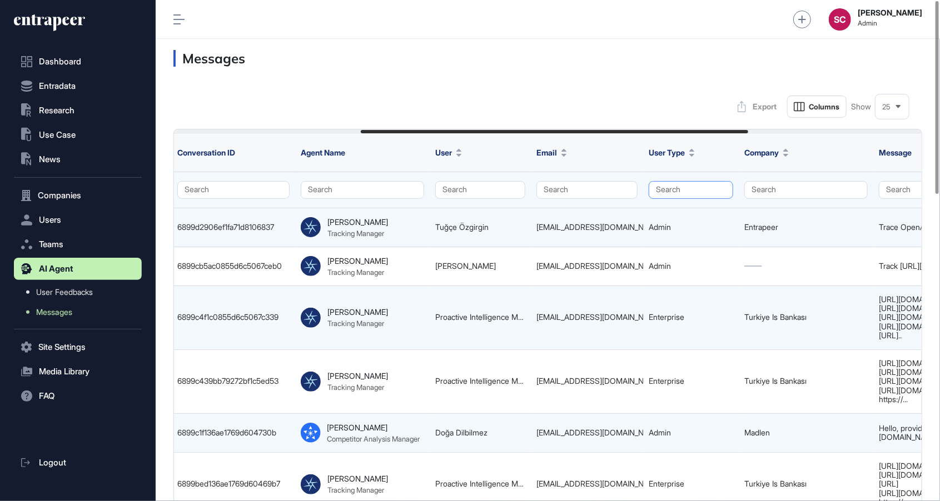
click at [686, 190] on button "Search" at bounding box center [691, 190] width 84 height 18
click at [696, 219] on div "Enterprise" at bounding box center [689, 227] width 66 height 16
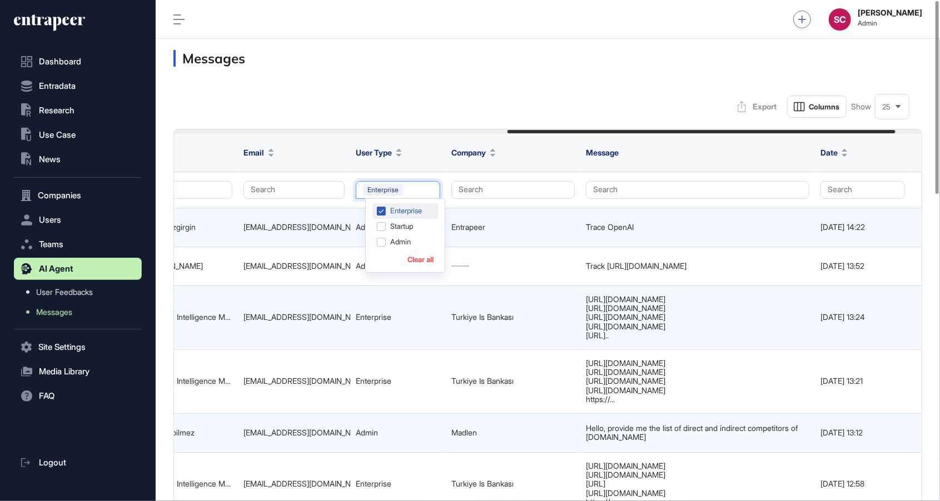
scroll to position [0, 695]
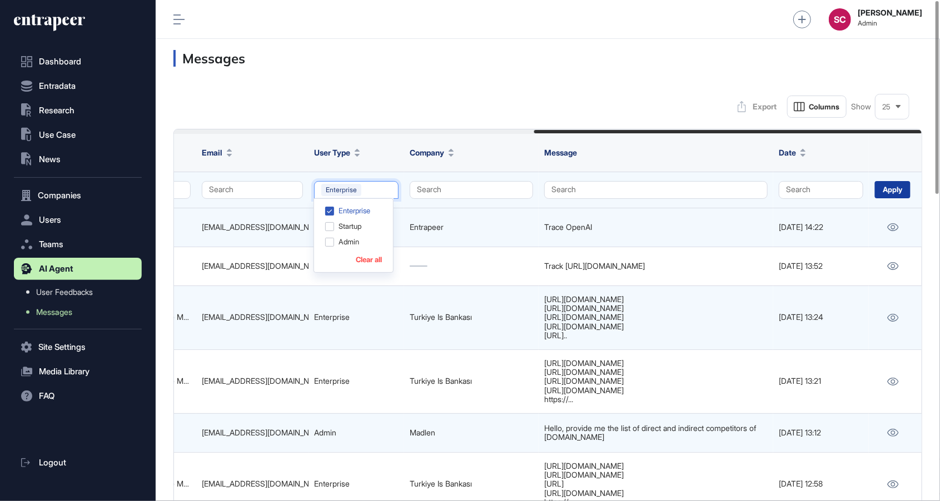
click at [896, 197] on div "Apply" at bounding box center [893, 189] width 36 height 17
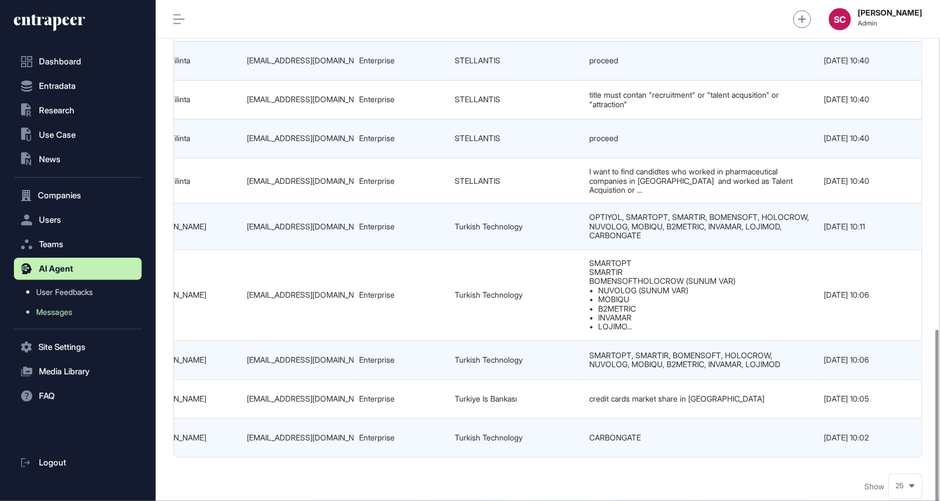
scroll to position [0, 695]
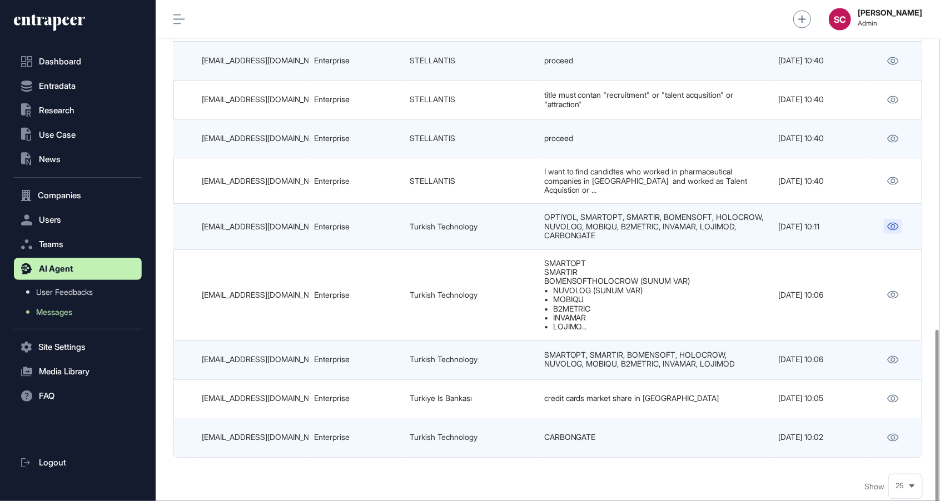
click at [890, 220] on link at bounding box center [893, 227] width 18 height 14
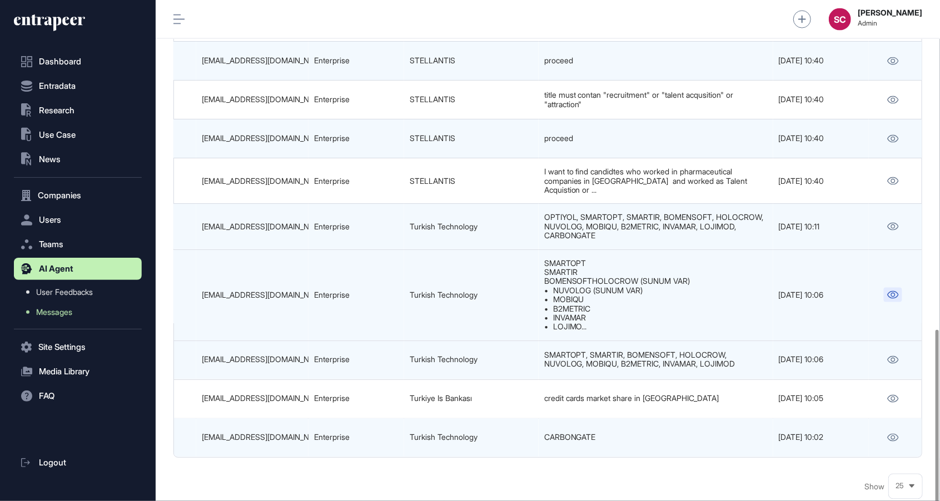
click at [890, 288] on link at bounding box center [893, 295] width 18 height 14
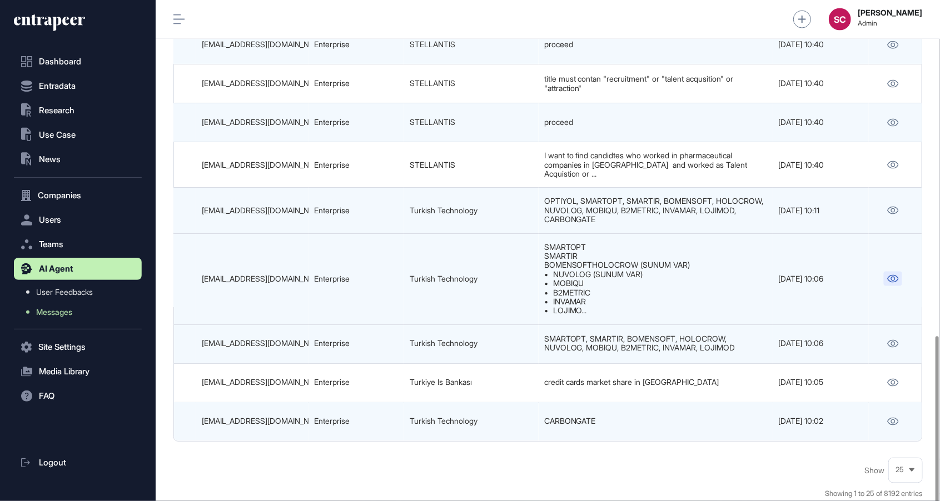
scroll to position [896, 0]
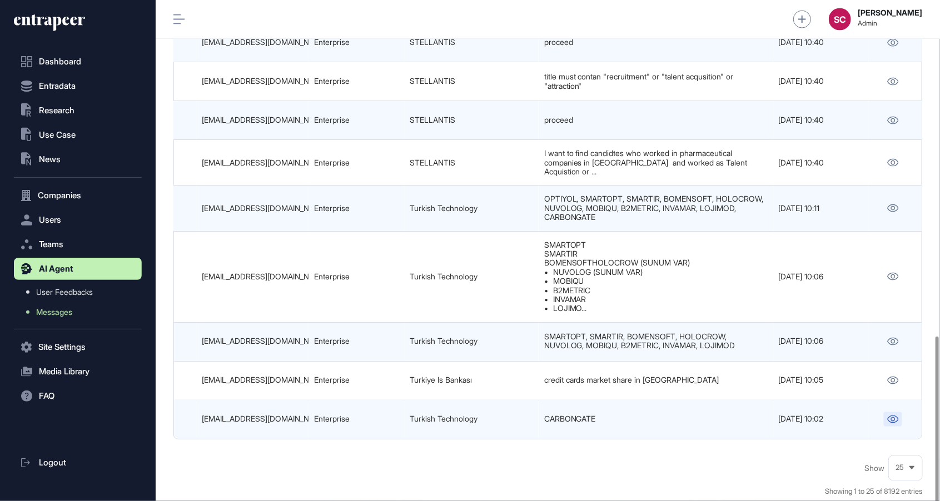
click at [888, 416] on icon at bounding box center [893, 420] width 12 height 8
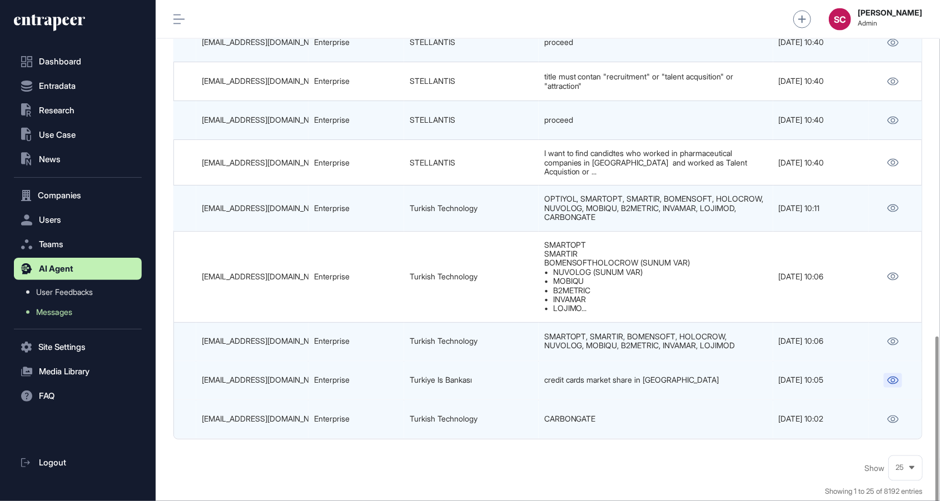
click at [891, 373] on link at bounding box center [893, 380] width 18 height 14
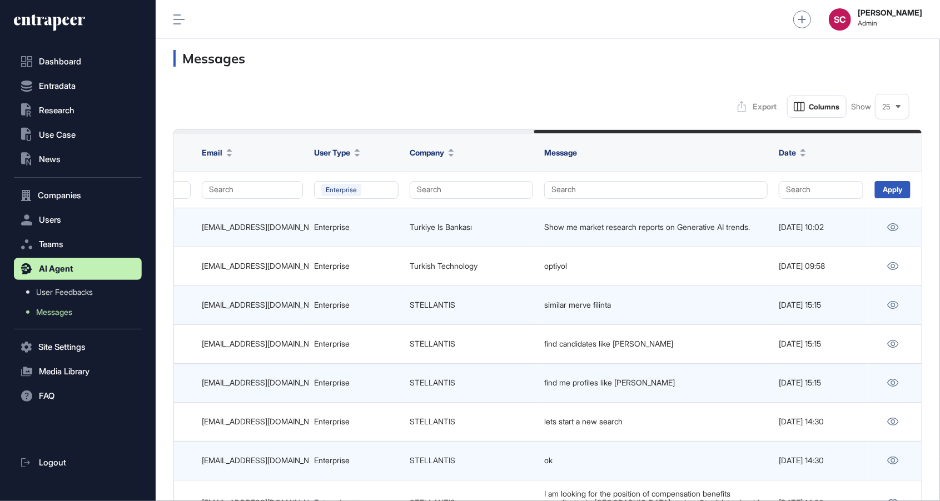
scroll to position [534, 127]
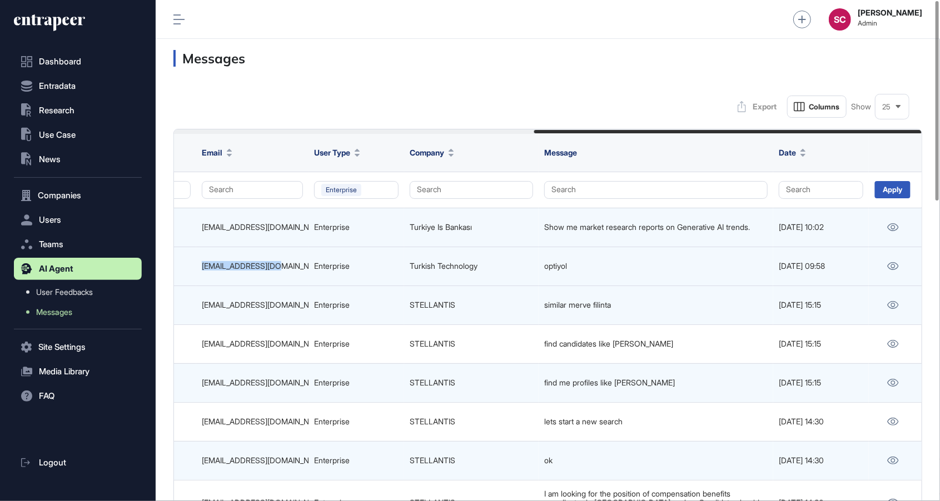
drag, startPoint x: 297, startPoint y: 266, endPoint x: 181, endPoint y: 262, distance: 116.2
click at [181, 286] on tr "689994b5c0855d6c506756c6 Optiyol Inquiry 6899947c6ef1fa71d80e9e12 Tracy Trackin…" at bounding box center [200, 305] width 1443 height 39
copy tr "İbrahim Asa ibrahimasa@thy.com"
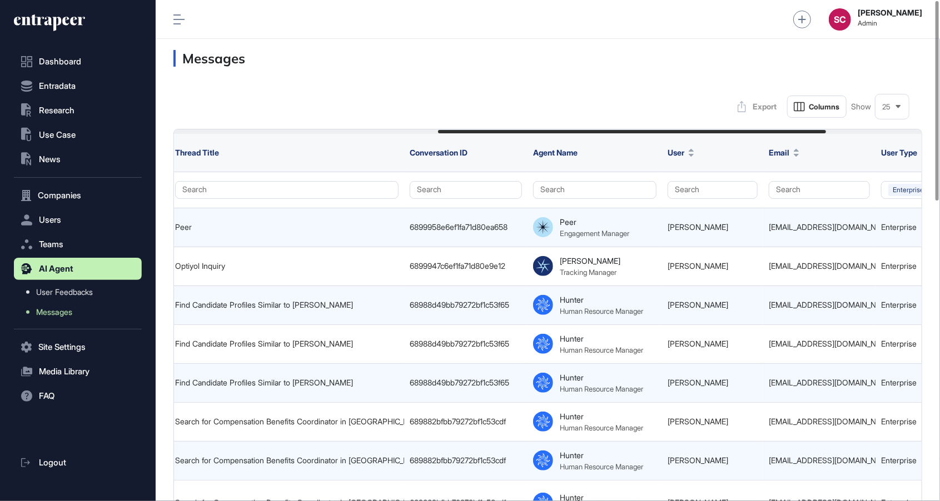
scroll to position [0, 0]
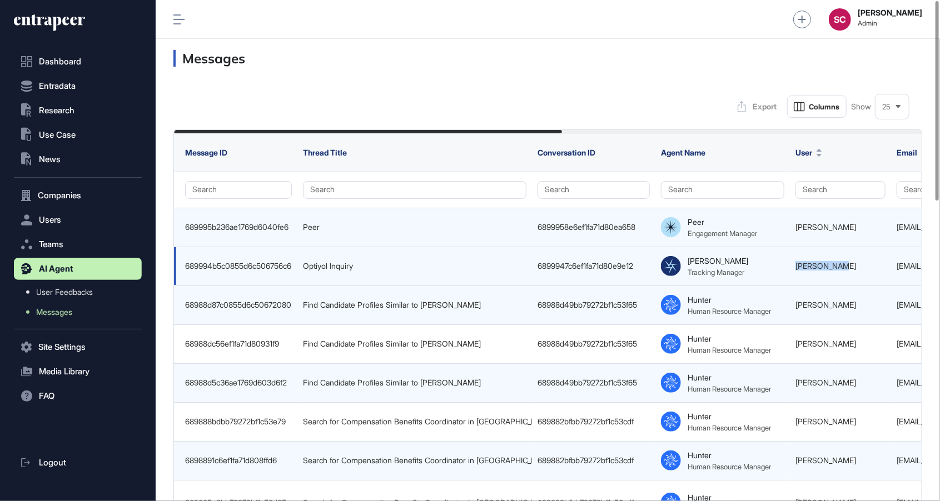
drag, startPoint x: 843, startPoint y: 271, endPoint x: 786, endPoint y: 271, distance: 56.7
click at [786, 286] on tr "689994b5c0855d6c506756c6 Optiyol Inquiry 6899947c6ef1fa71d80e9e12 Tracy Trackin…" at bounding box center [895, 305] width 1443 height 39
copy tr "İbrahim Asa"
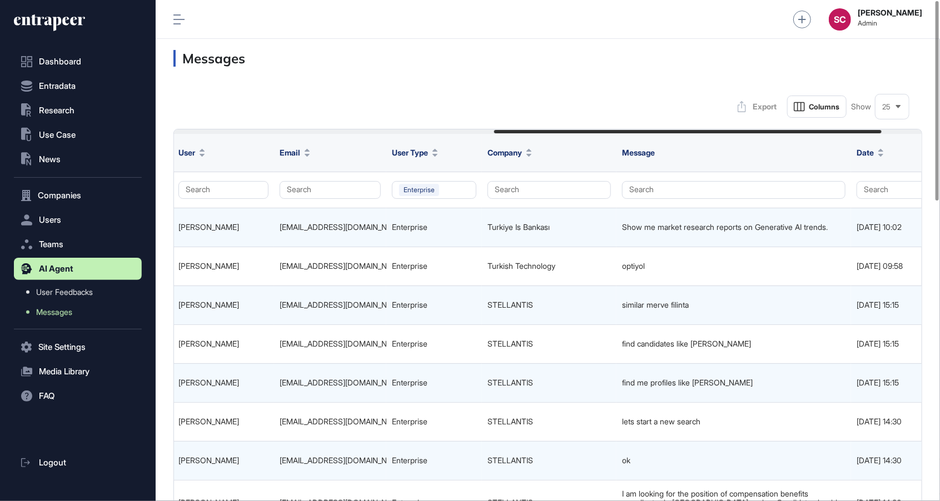
scroll to position [0, 617]
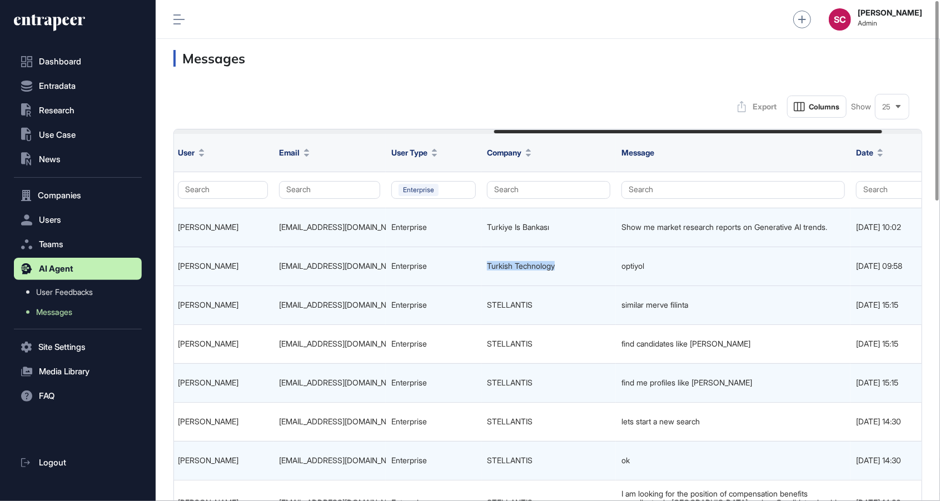
drag, startPoint x: 574, startPoint y: 266, endPoint x: 486, endPoint y: 265, distance: 87.3
click at [486, 265] on td "Turkish Technology" at bounding box center [548, 266] width 134 height 39
copy link "Turkish Technology"
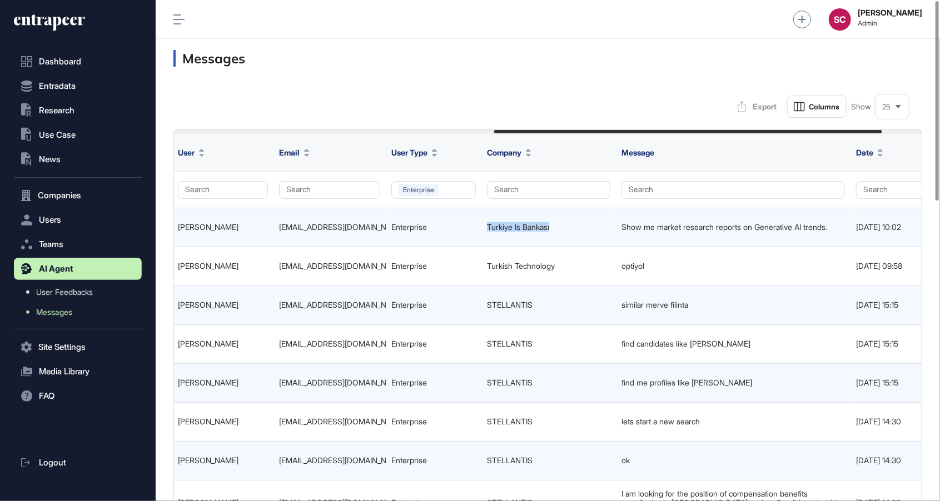
drag, startPoint x: 571, startPoint y: 236, endPoint x: 460, endPoint y: 237, distance: 111.2
click at [460, 247] on tr "689995b236ae1769d6040fe6 Peer 6899958e6ef1fa71d80ea658 Peer Engagement Manager …" at bounding box center [278, 266] width 1443 height 39
copy tr "Turkiye Is Bankası"
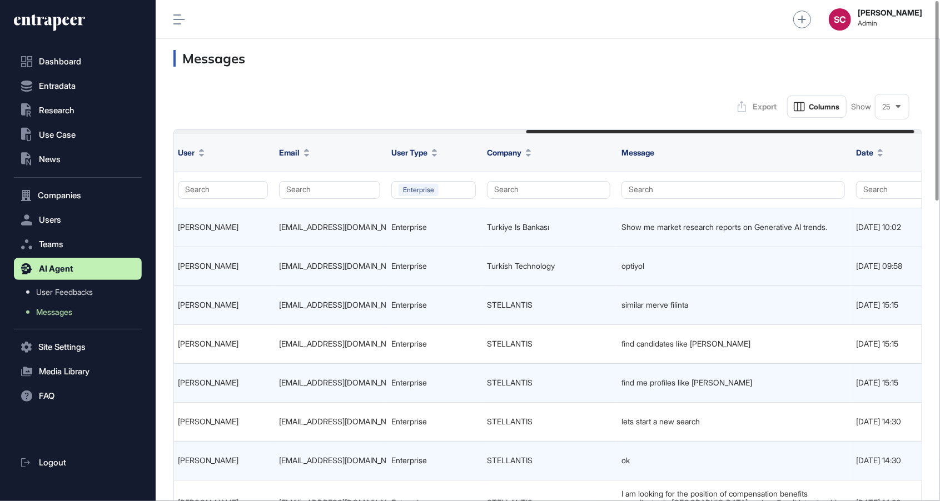
scroll to position [0, 695]
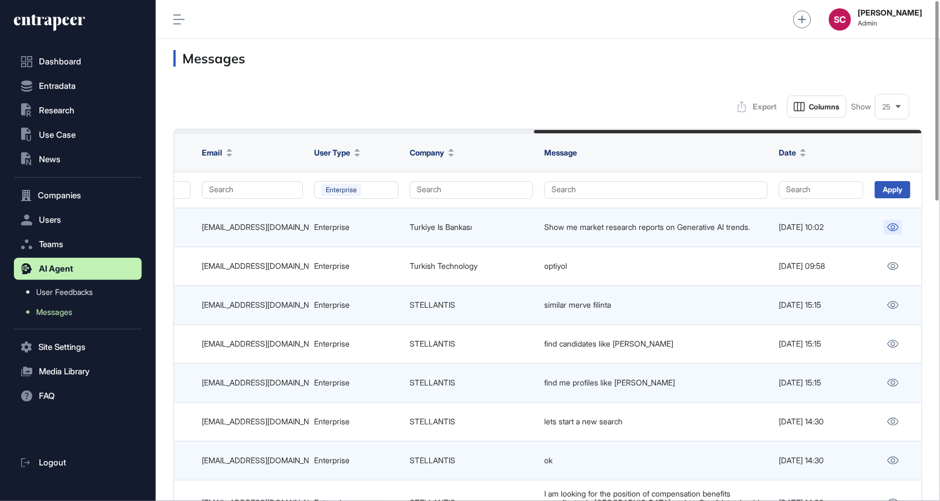
click at [884, 227] on link at bounding box center [893, 227] width 18 height 14
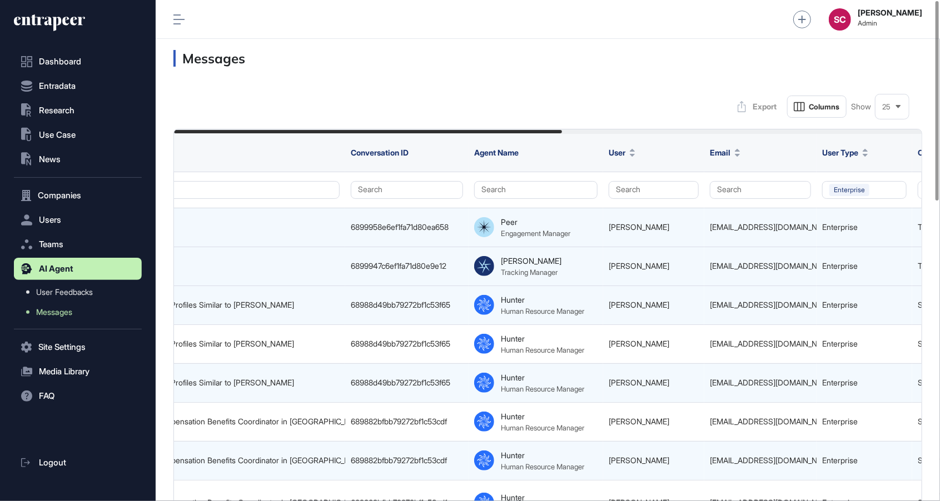
scroll to position [0, 0]
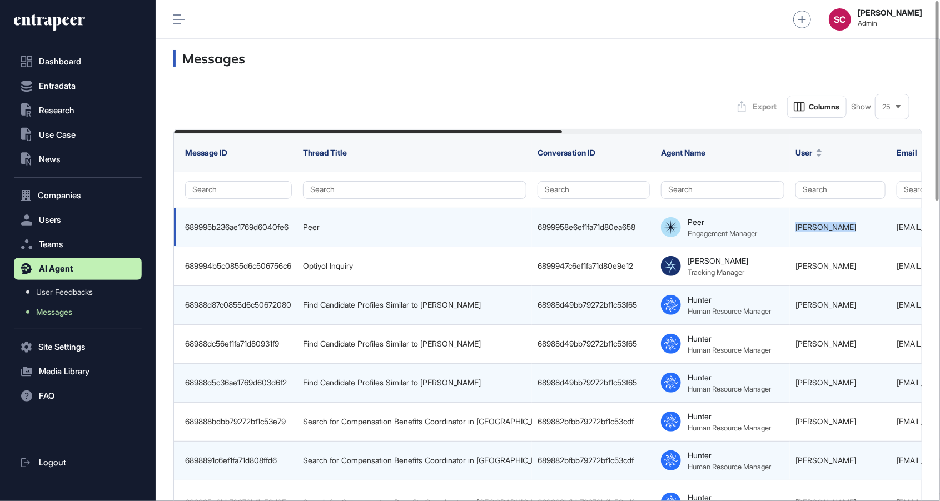
drag, startPoint x: 856, startPoint y: 227, endPoint x: 794, endPoint y: 230, distance: 61.8
click at [794, 230] on td "Demir Bakırlı" at bounding box center [840, 227] width 101 height 39
copy link "Demir Bakırlı"
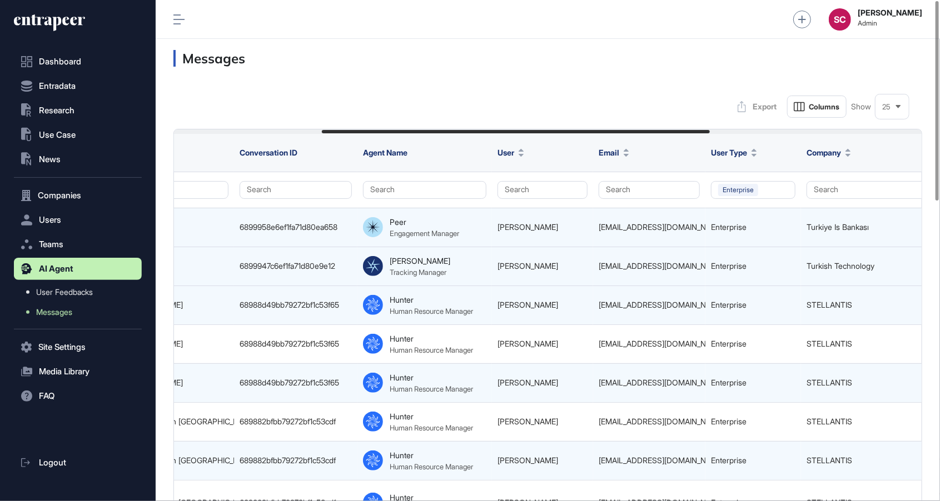
scroll to position [0, 367]
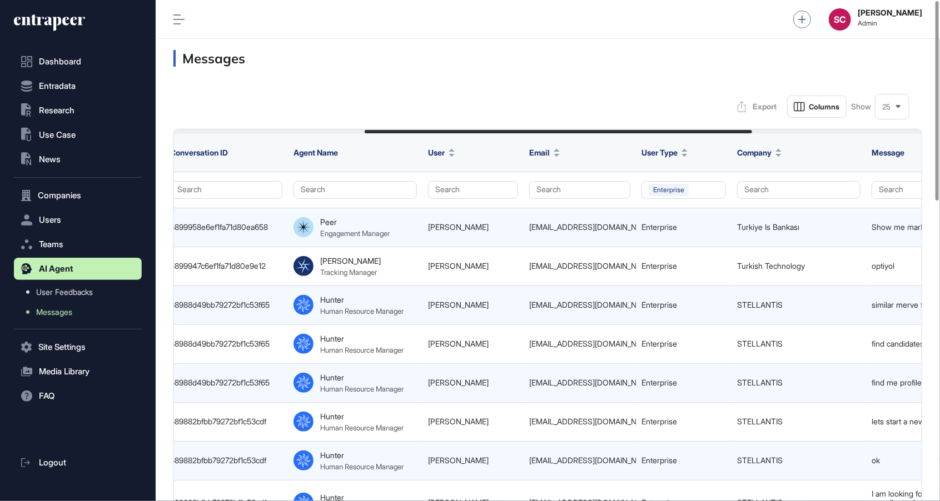
click at [590, 229] on div "demir.bakirli@isbank.com.tr" at bounding box center [579, 227] width 101 height 9
copy tr "demir.bakirli@isbank.com.tr"
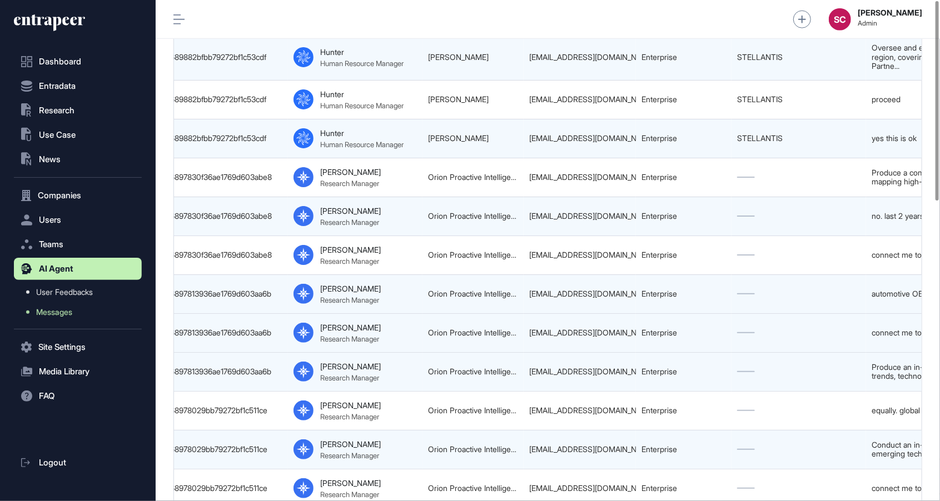
scroll to position [835, 0]
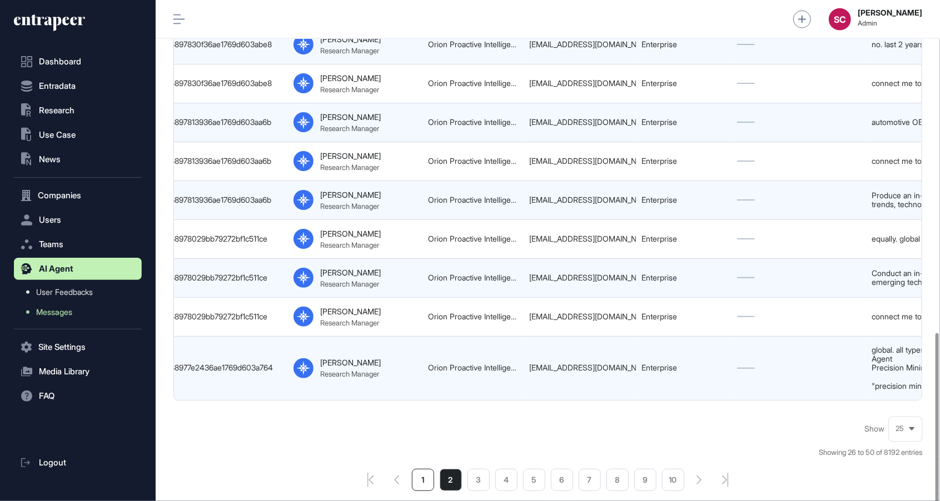
click at [417, 469] on li "1" at bounding box center [423, 480] width 22 height 22
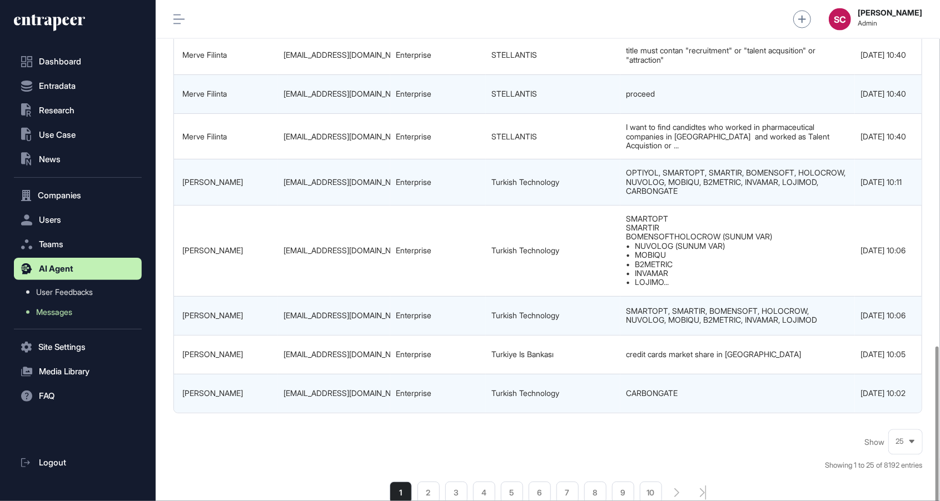
scroll to position [0, 695]
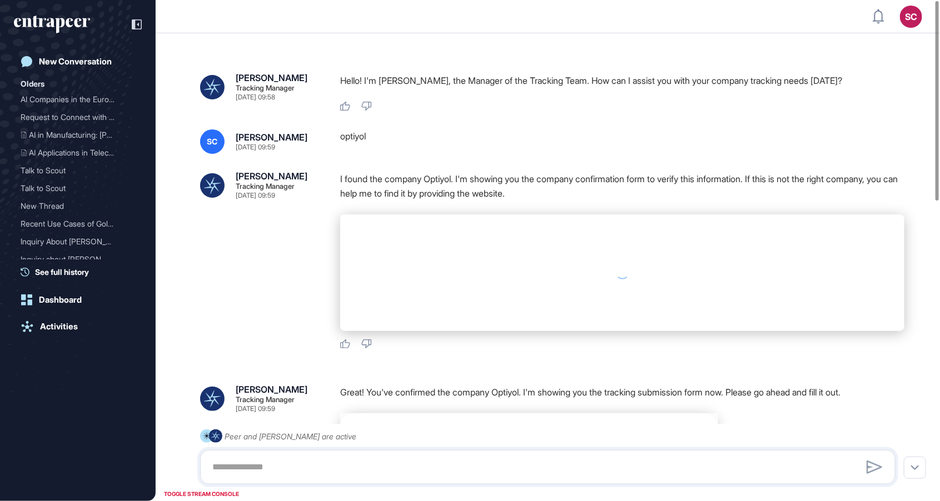
click at [143, 29] on div "New Conversation Olders AI Companies in the Europ... Request to Connect with T.…" at bounding box center [78, 250] width 156 height 501
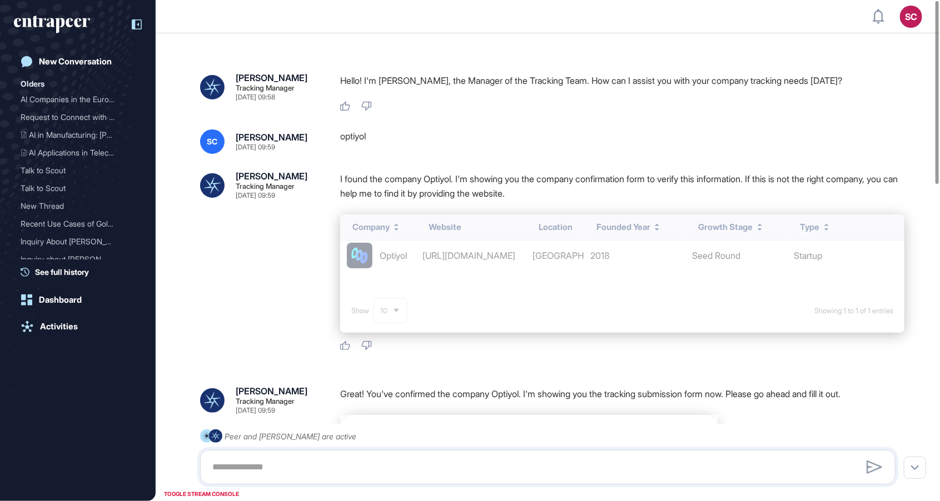
click at [140, 28] on icon at bounding box center [137, 24] width 10 height 10
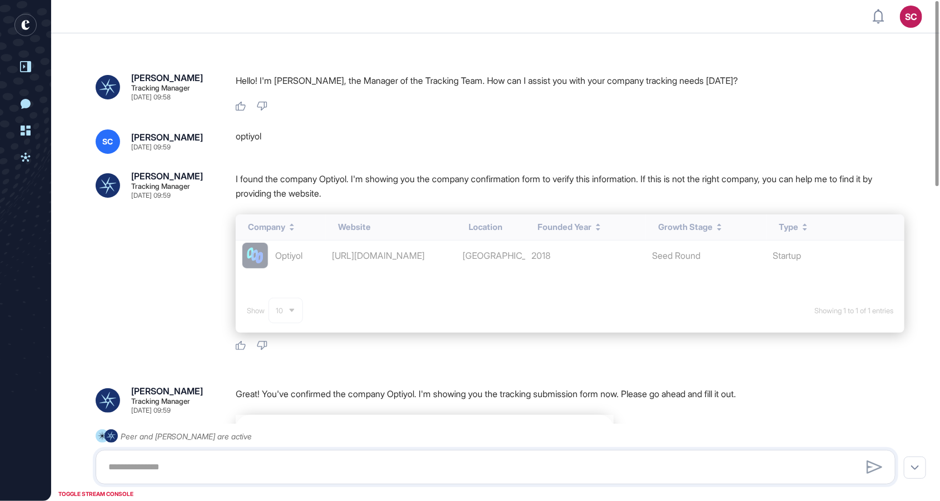
click at [252, 138] on div "optiyol" at bounding box center [570, 141] width 669 height 24
copy div "optiyol"
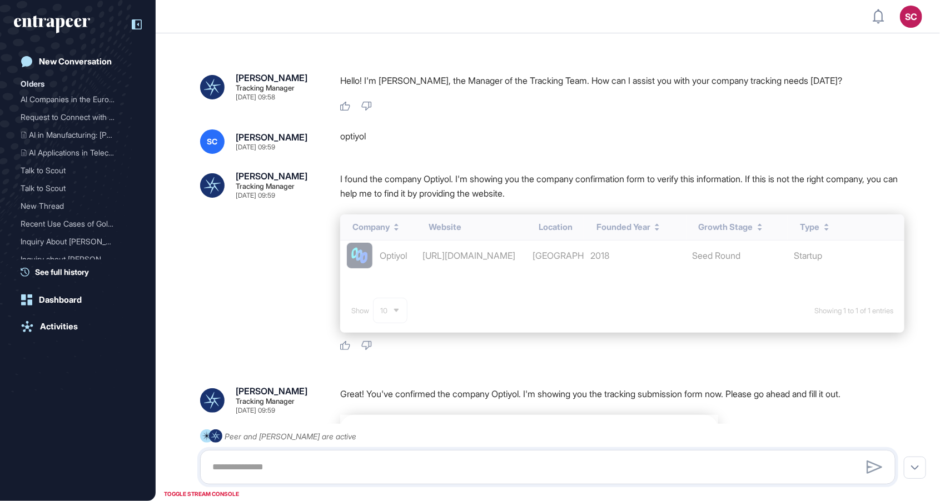
scroll to position [556, 940]
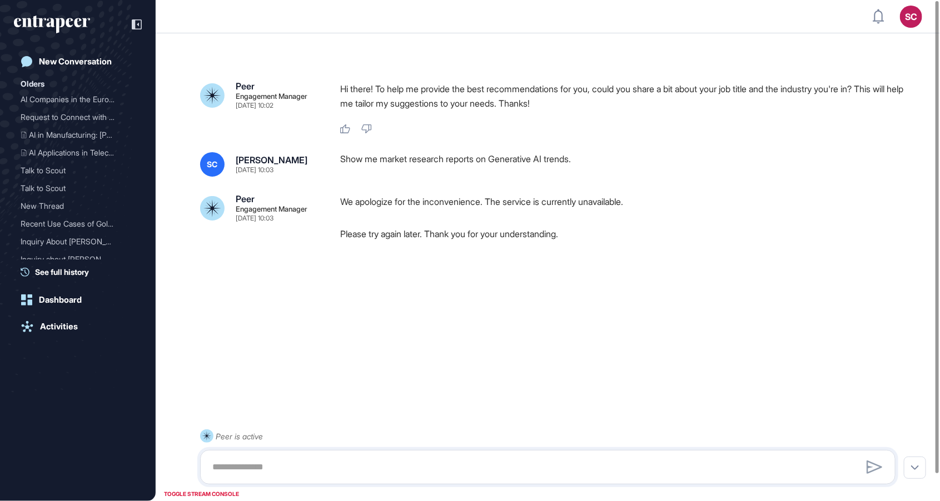
click at [391, 158] on div "Show me market research reports on Generative AI trends." at bounding box center [622, 164] width 564 height 24
copy div "Show me market research reports on Generative AI trends."
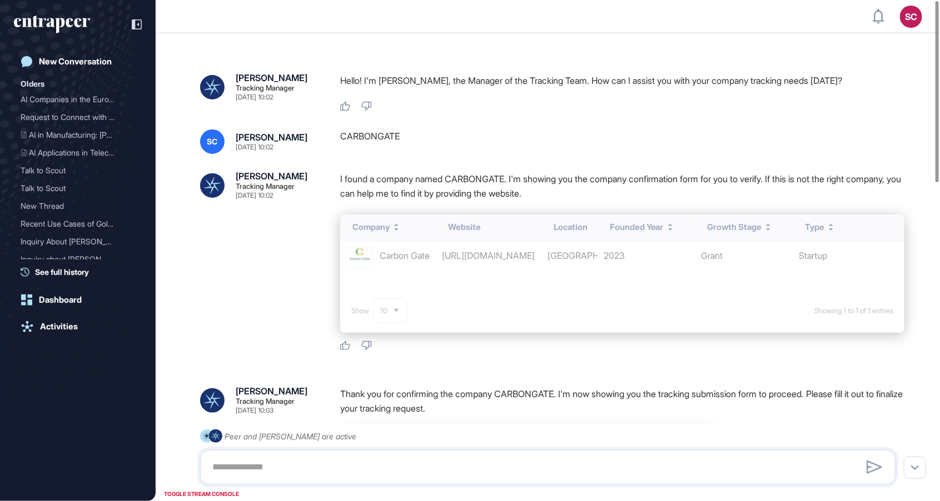
click at [382, 146] on div "CARBONGATE" at bounding box center [622, 141] width 564 height 24
copy div "CARBONGATE"
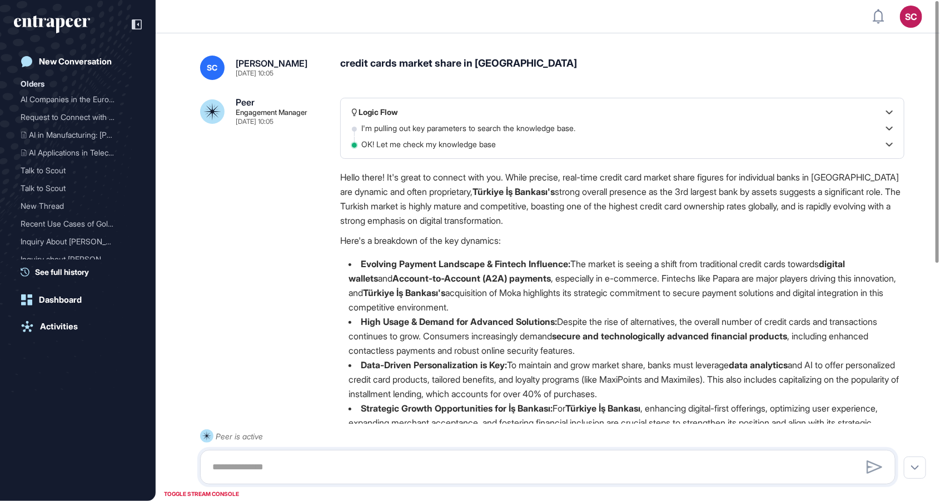
click at [455, 63] on div "credit cards market share in turkey" at bounding box center [622, 68] width 564 height 24
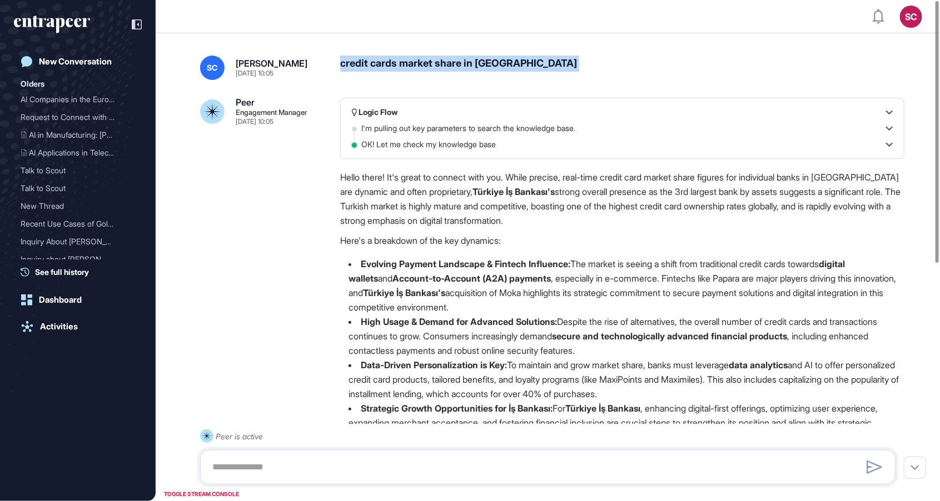
click at [455, 63] on div "credit cards market share in turkey" at bounding box center [622, 68] width 564 height 24
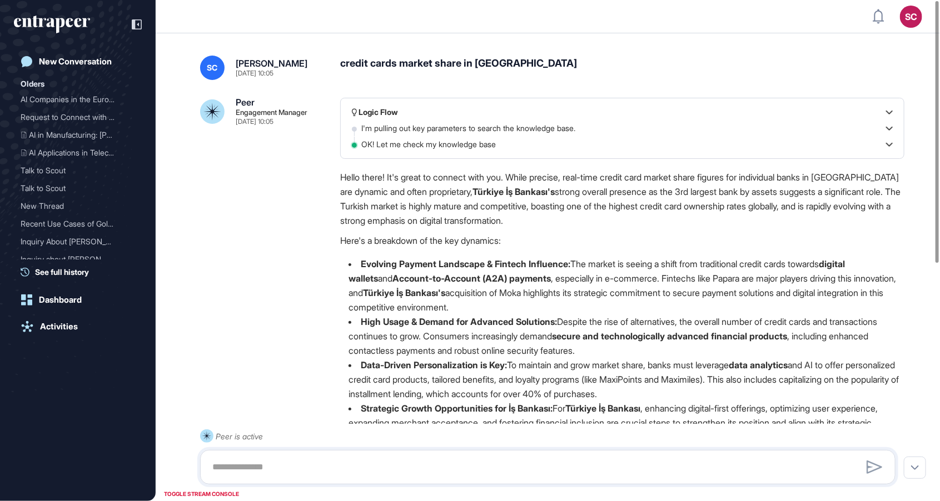
click at [484, 59] on div "credit cards market share in turkey" at bounding box center [622, 68] width 564 height 24
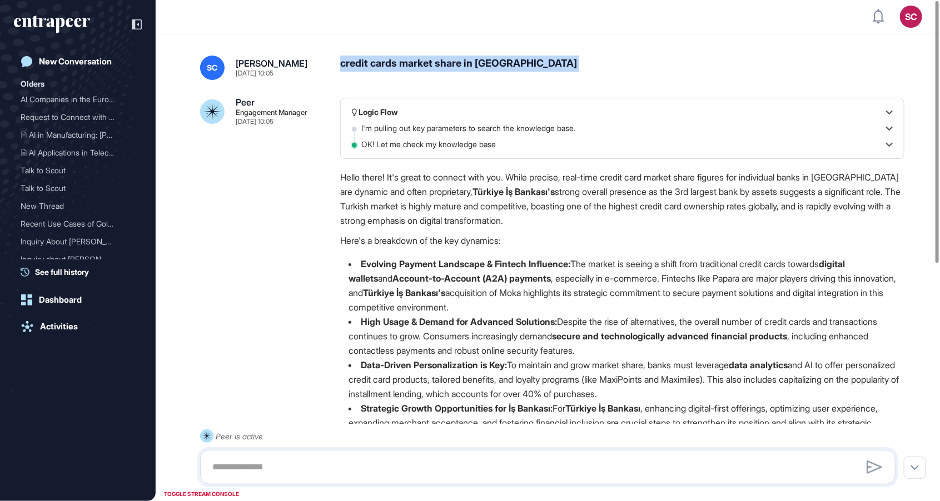
click at [484, 59] on div "credit cards market share in turkey" at bounding box center [622, 68] width 564 height 24
copy div "credit cards market share in turkey"
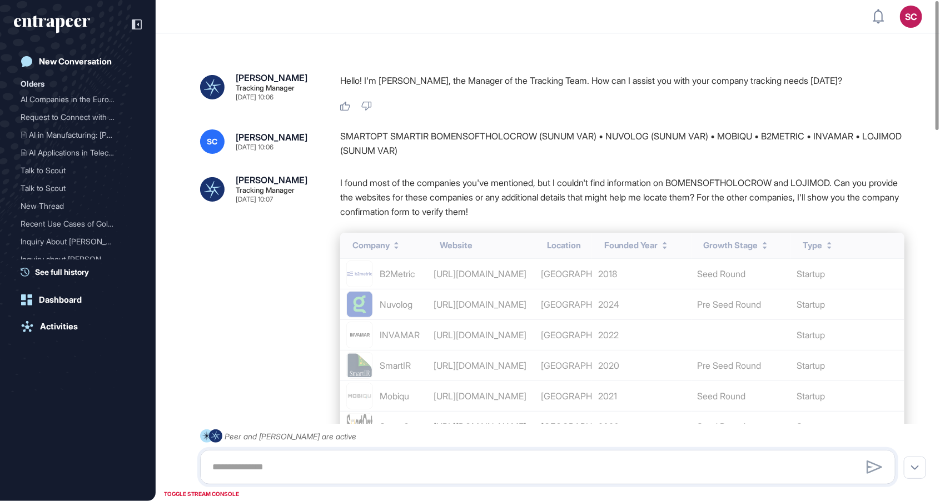
click at [475, 131] on div "SMARTOPT SMARTIR BOMENSOFTHOLOCROW (SUNUM VAR) • NUVOLOG (SUNUM VAR) • MOBIQU •…" at bounding box center [622, 143] width 564 height 28
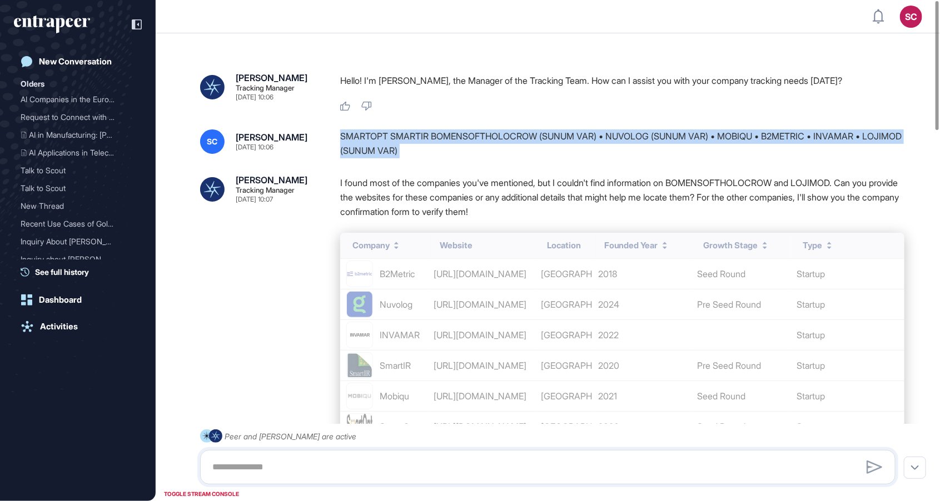
click at [475, 131] on div "SMARTOPT SMARTIR BOMENSOFTHOLOCROW (SUNUM VAR) • NUVOLOG (SUNUM VAR) • MOBIQU •…" at bounding box center [622, 143] width 564 height 28
click at [406, 152] on div "SMARTOPT SMARTIR BOMENSOFTHOLOCROW (SUNUM VAR) • NUVOLOG (SUNUM VAR) • MOBIQU •…" at bounding box center [622, 143] width 564 height 28
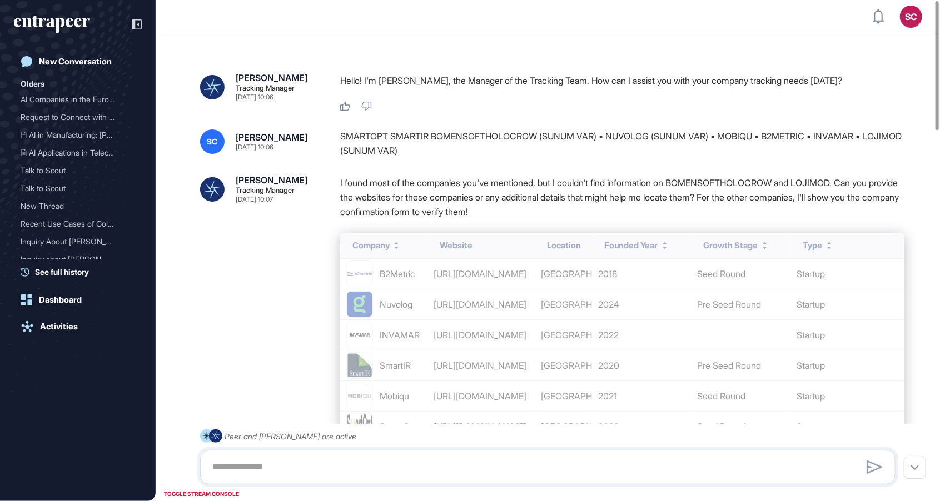
click at [380, 152] on div "SMARTOPT SMARTIR BOMENSOFTHOLOCROW (SUNUM VAR) • NUVOLOG (SUNUM VAR) • MOBIQU •…" at bounding box center [622, 143] width 564 height 28
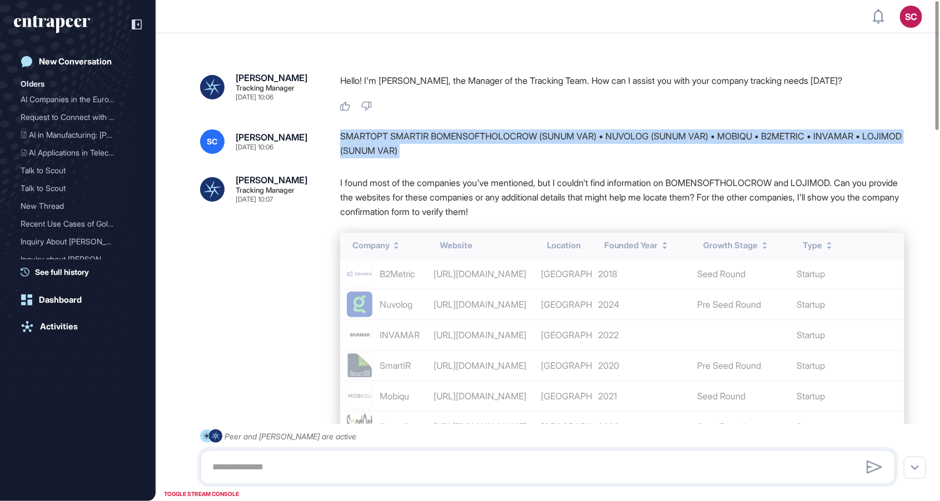
click at [380, 152] on div "SMARTOPT SMARTIR BOMENSOFTHOLOCROW (SUNUM VAR) • NUVOLOG (SUNUM VAR) • MOBIQU •…" at bounding box center [622, 143] width 564 height 28
drag, startPoint x: 380, startPoint y: 152, endPoint x: 333, endPoint y: 140, distance: 48.8
click at [333, 140] on div "SC Serenay Cetinkaya Aug 11, 2025 10:06 SMARTOPT SMARTIR BOMENSOFTHOLOCROW (SUN…" at bounding box center [547, 143] width 695 height 28
copy div "SMARTOPT SMARTIR BOMENSOFTHOLOCROW (SUNUM VAR) • NUVOLOG (SUNUM VAR) • MOBIQU •…"
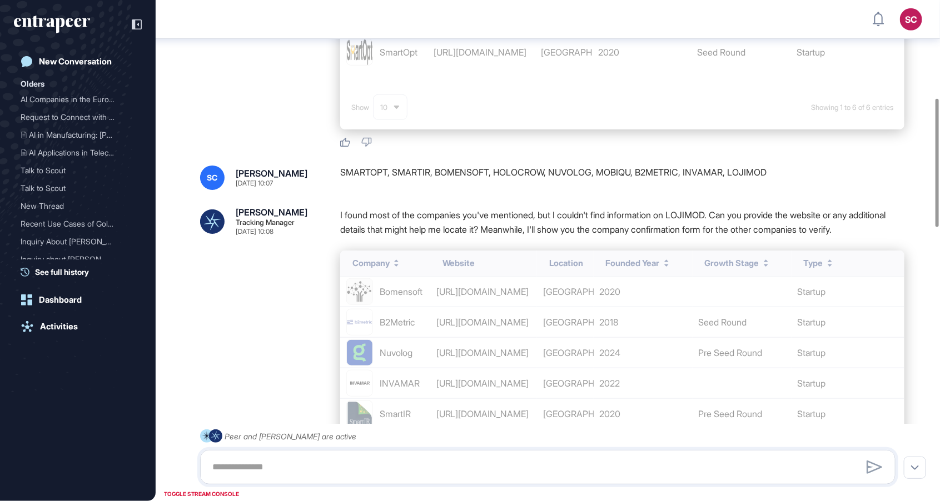
scroll to position [381, 0]
click at [600, 175] on div "SMARTOPT, SMARTIR, BOMENSOFT, HOLOCROW, NUVOLOG, MOBIQU, B2METRIC, INVAMAR, LOJ…" at bounding box center [622, 177] width 564 height 24
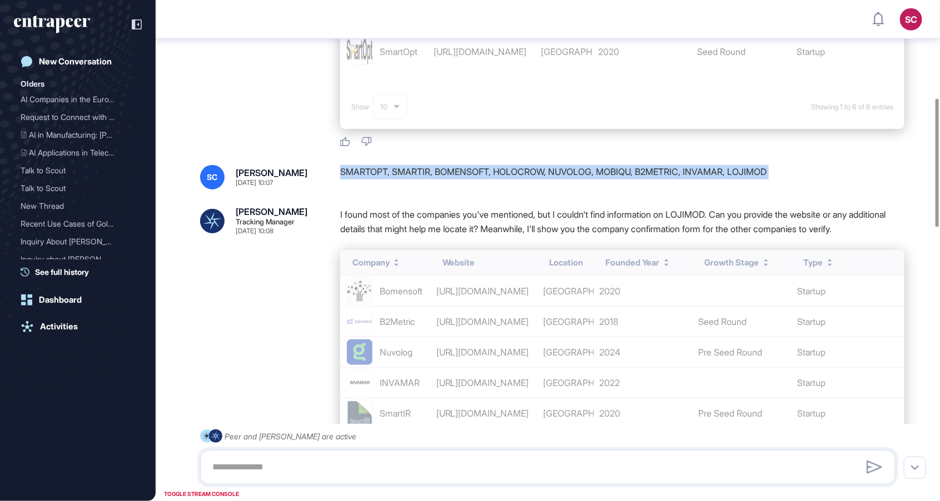
click at [600, 175] on div "SMARTOPT, SMARTIR, BOMENSOFT, HOLOCROW, NUVOLOG, MOBIQU, B2METRIC, INVAMAR, LOJ…" at bounding box center [622, 177] width 564 height 24
copy div "SMARTOPT, SMARTIR, BOMENSOFT, HOLOCROW, NUVOLOG, MOBIQU, B2METRIC, INVAMAR, LOJ…"
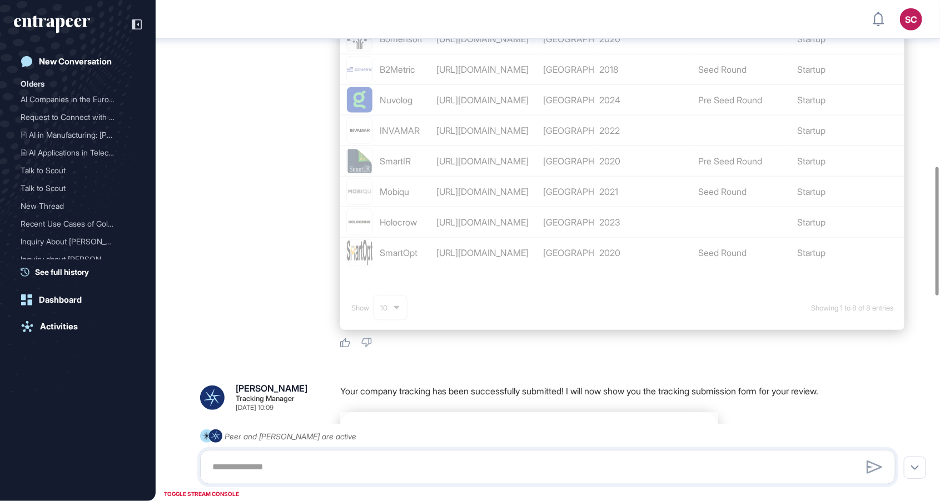
scroll to position [550, 0]
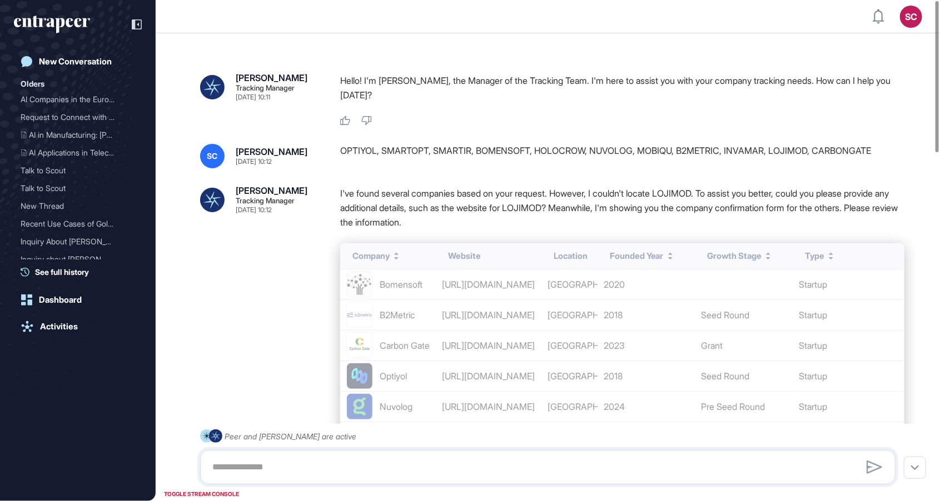
click at [532, 150] on div "OPTIYOL, SMARTOPT, SMARTIR, BOMENSOFT, HOLOCROW, NUVOLOG, MOBIQU, B2METRIC, INV…" at bounding box center [622, 156] width 564 height 24
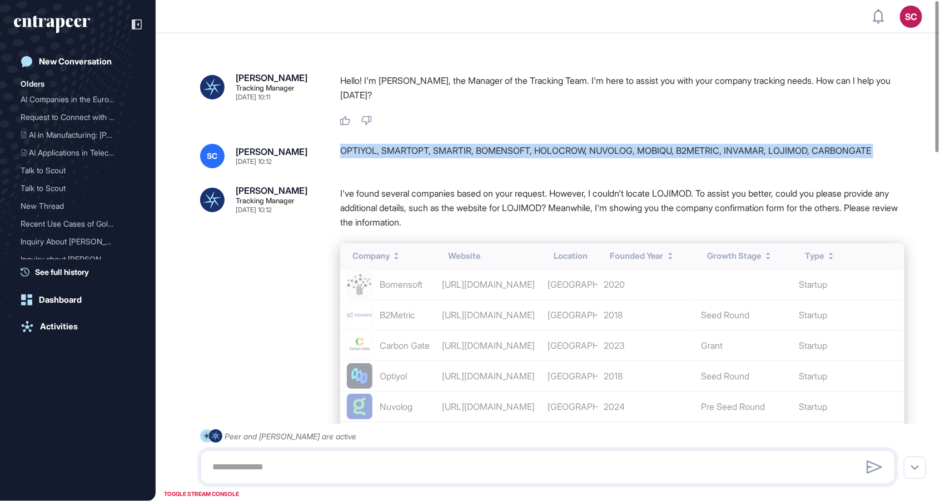
click at [532, 150] on div "OPTIYOL, SMARTOPT, SMARTIR, BOMENSOFT, HOLOCROW, NUVOLOG, MOBIQU, B2METRIC, INV…" at bounding box center [622, 156] width 564 height 24
copy div "OPTIYOL, SMARTOPT, SMARTIR, BOMENSOFT, HOLOCROW, NUVOLOG, MOBIQU, B2METRIC, INV…"
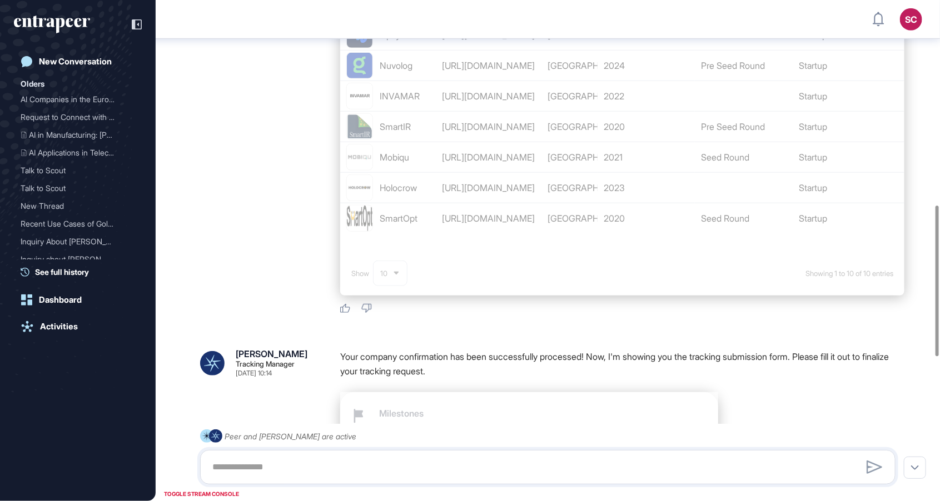
scroll to position [148, 0]
